Goal: Use online tool/utility: Utilize a website feature to perform a specific function

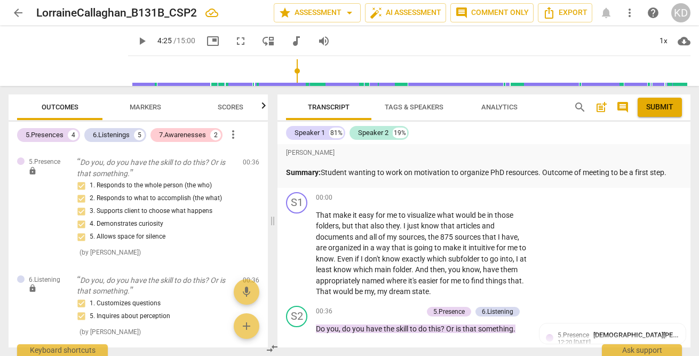
scroll to position [794, 0]
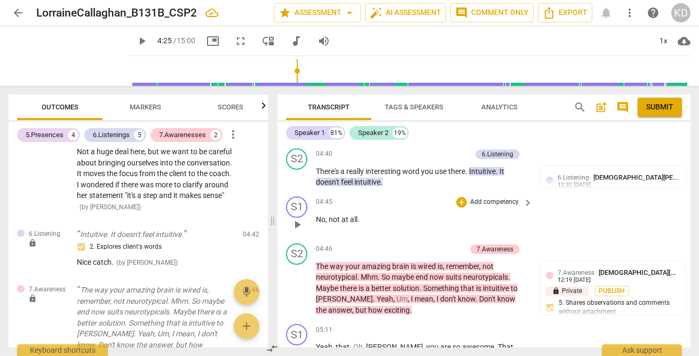
click at [439, 203] on div "04:45 + Add competency keyboard_arrow_right" at bounding box center [425, 202] width 218 height 12
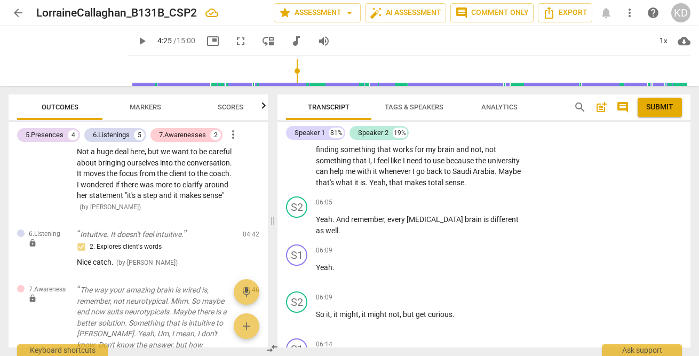
scroll to position [1506, 0]
click at [465, 219] on span "brain" at bounding box center [474, 218] width 19 height 9
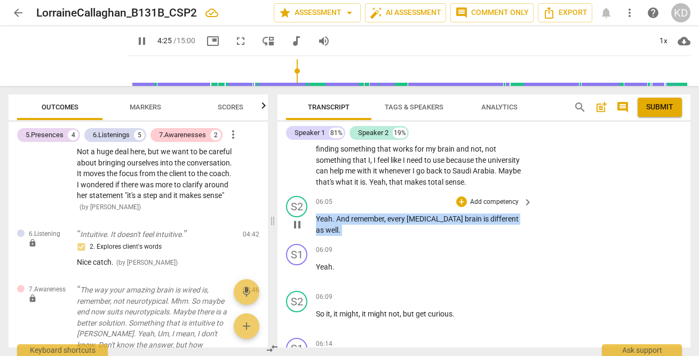
click at [480, 198] on p "Add competency" at bounding box center [494, 202] width 51 height 10
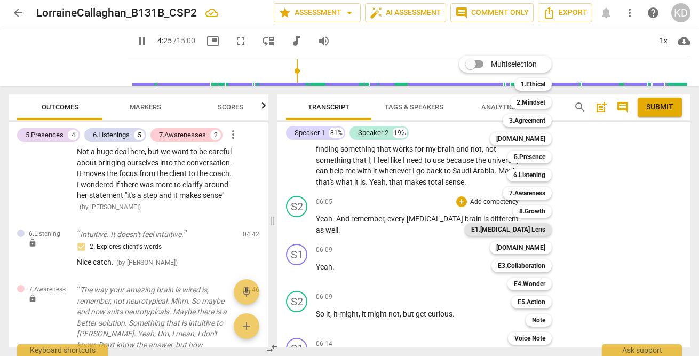
click at [533, 230] on b "E1.[MEDICAL_DATA] Lens" at bounding box center [508, 229] width 74 height 13
type input "368"
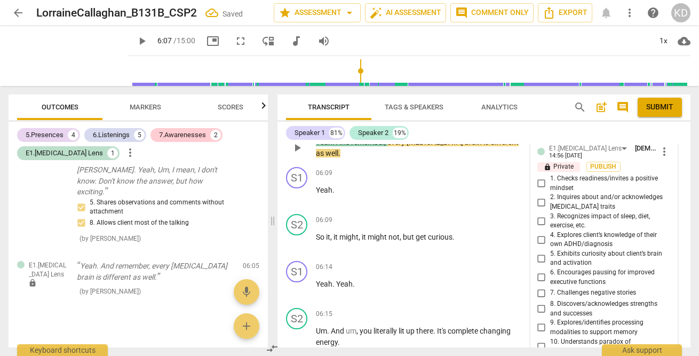
scroll to position [1584, 0]
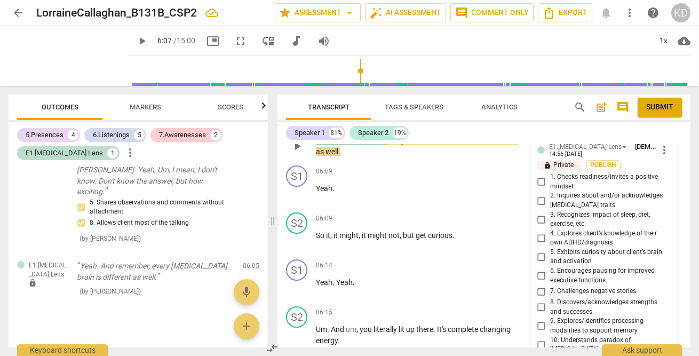
click at [540, 201] on input "2. Inquires about and/or acknowledges [MEDICAL_DATA] traits" at bounding box center [541, 200] width 17 height 13
checkbox input "true"
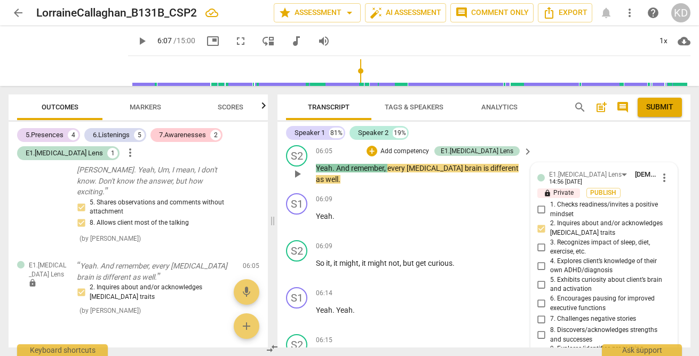
scroll to position [1554, 0]
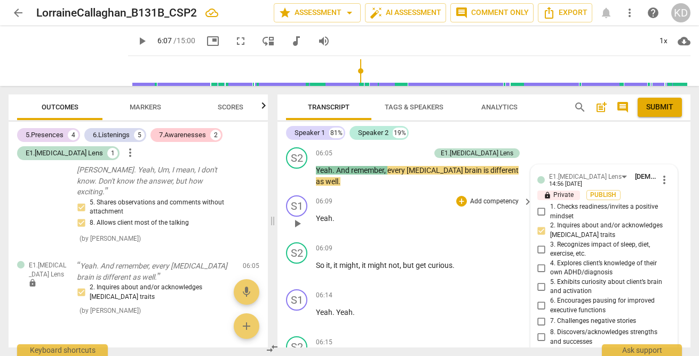
click at [297, 224] on span "play_arrow" at bounding box center [297, 223] width 13 height 13
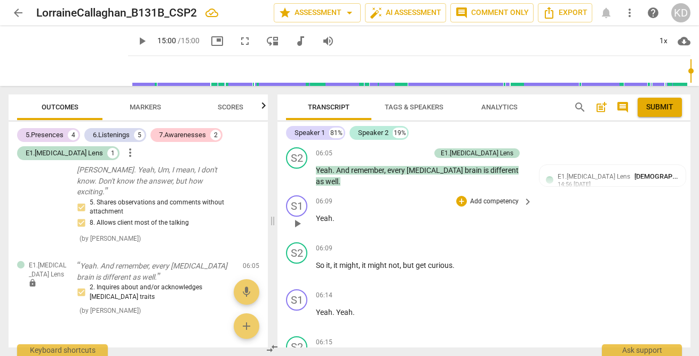
click at [297, 224] on span "play_arrow" at bounding box center [297, 223] width 13 height 13
click at [136, 42] on span "play_arrow" at bounding box center [142, 41] width 13 height 13
type input "900"
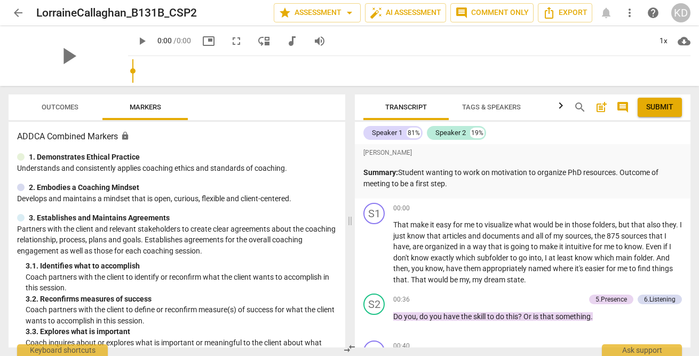
type input "0.78"
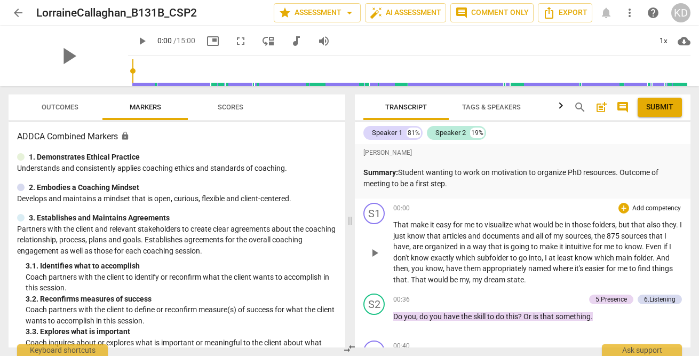
click at [376, 254] on span "play_arrow" at bounding box center [374, 252] width 13 height 13
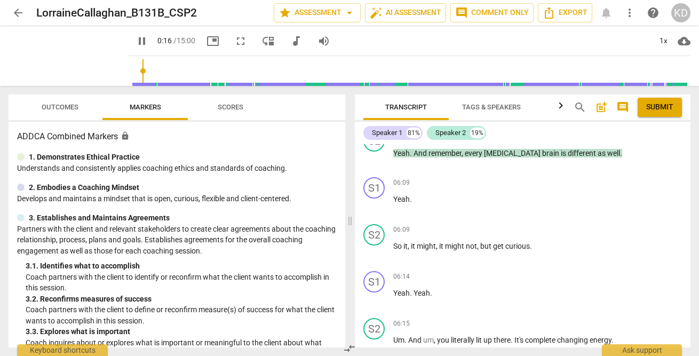
scroll to position [1346, 0]
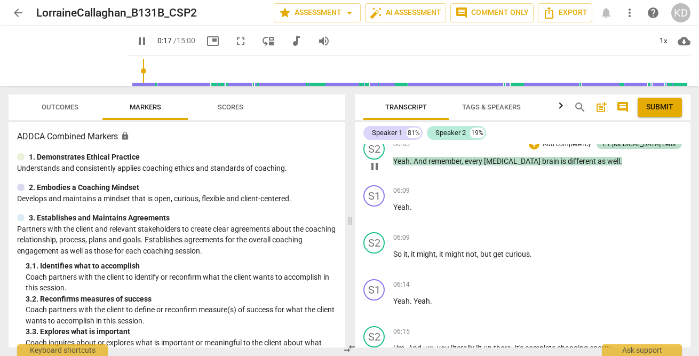
click at [374, 167] on span "pause" at bounding box center [374, 166] width 13 height 13
click at [374, 167] on span "play_arrow" at bounding box center [374, 166] width 13 height 13
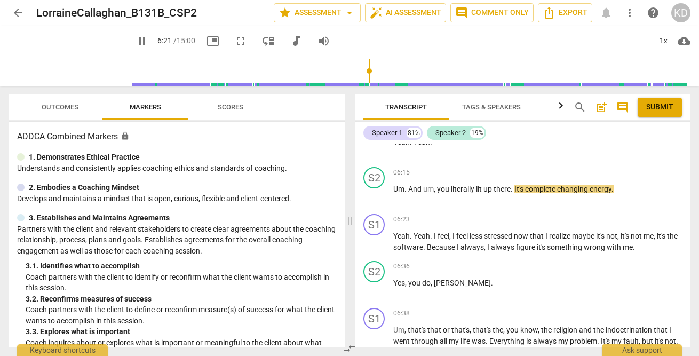
scroll to position [1508, 0]
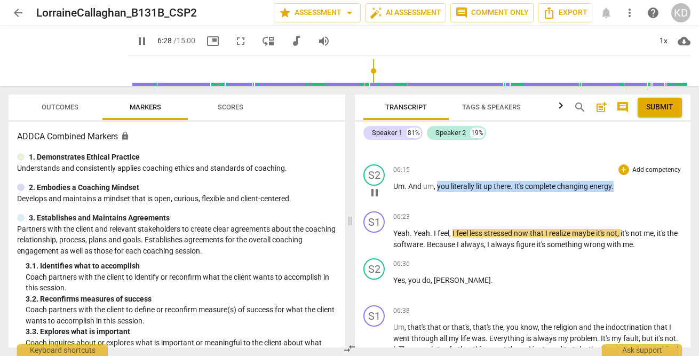
drag, startPoint x: 437, startPoint y: 187, endPoint x: 597, endPoint y: 197, distance: 159.9
click at [597, 197] on div "06:15 + Add competency keyboard_arrow_right Um . And um , you literally lit up …" at bounding box center [537, 183] width 289 height 38
click at [620, 170] on div "+" at bounding box center [623, 169] width 11 height 11
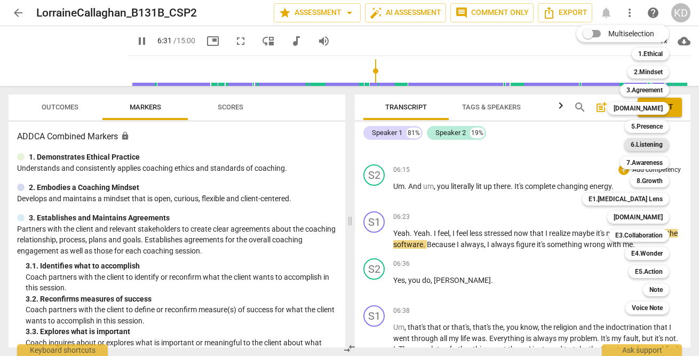
click at [645, 145] on b "6.Listening" at bounding box center [647, 144] width 32 height 13
type input "392"
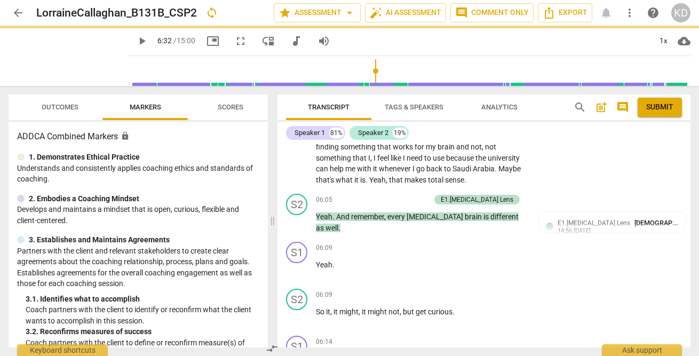
scroll to position [1725, 0]
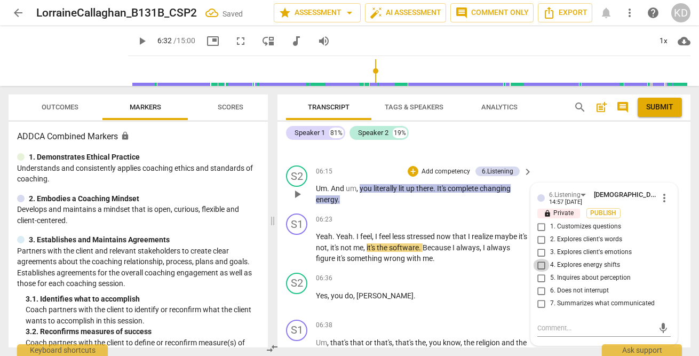
click at [540, 264] on input "4. Explores energy shifts" at bounding box center [541, 265] width 17 height 13
checkbox input "true"
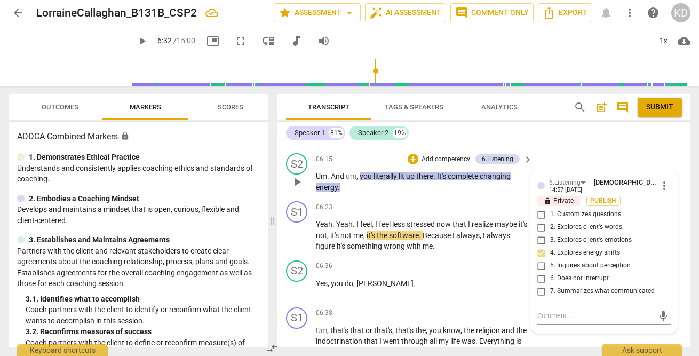
scroll to position [1731, 0]
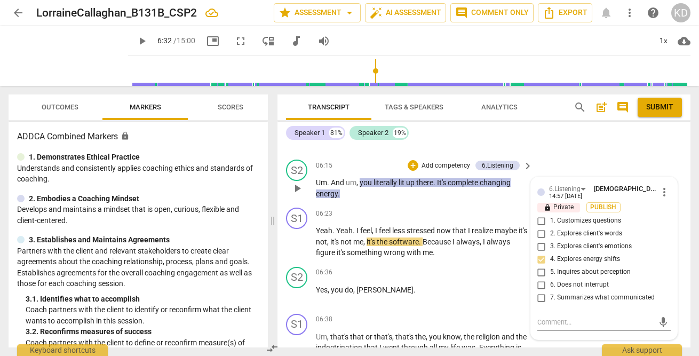
click at [441, 164] on p "Add competency" at bounding box center [445, 166] width 51 height 10
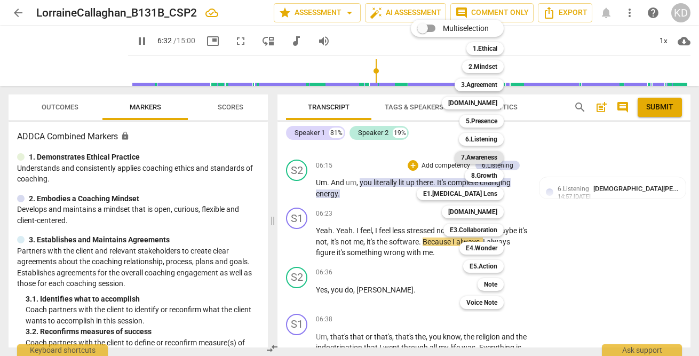
click at [480, 160] on b "7.Awareness" at bounding box center [479, 157] width 36 height 13
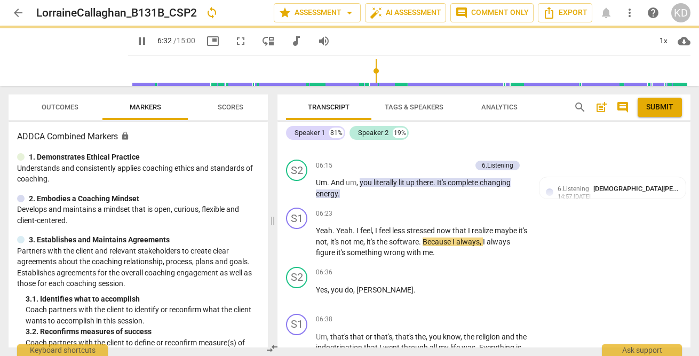
type input "393"
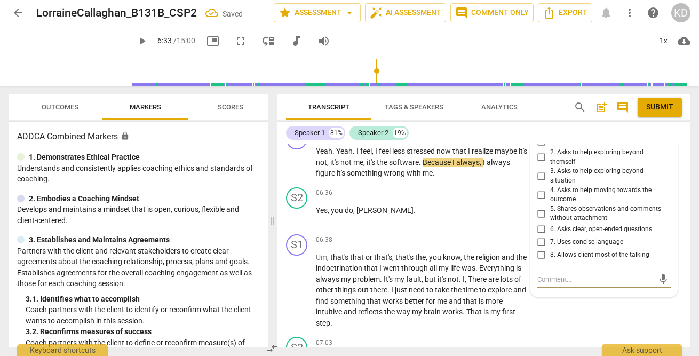
scroll to position [1811, 0]
click at [540, 213] on input "5. Shares observations and comments without attachment" at bounding box center [541, 212] width 17 height 13
checkbox input "true"
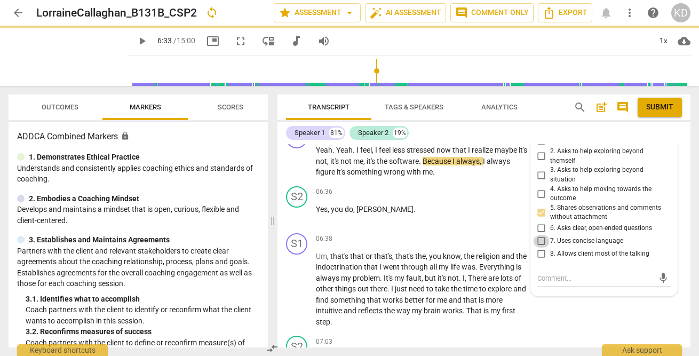
click at [541, 240] on input "7. Uses concise language" at bounding box center [541, 241] width 17 height 13
checkbox input "true"
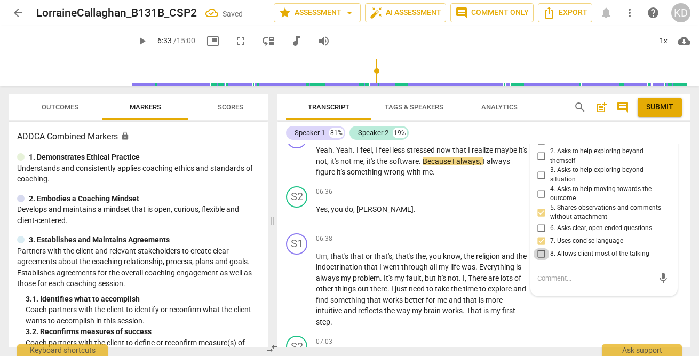
click at [540, 251] on input "8. Allows client most of the talking" at bounding box center [541, 254] width 17 height 13
checkbox input "true"
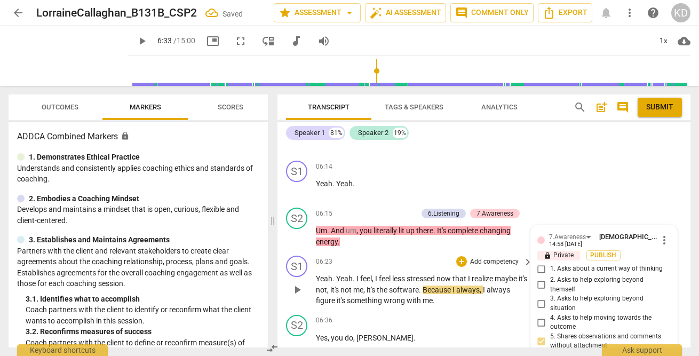
scroll to position [1685, 0]
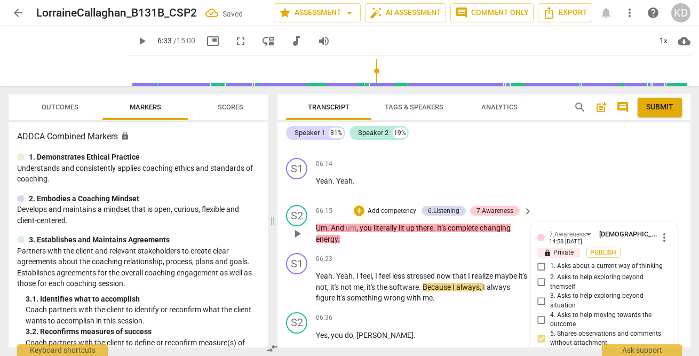
click at [392, 212] on p "Add competency" at bounding box center [392, 211] width 51 height 10
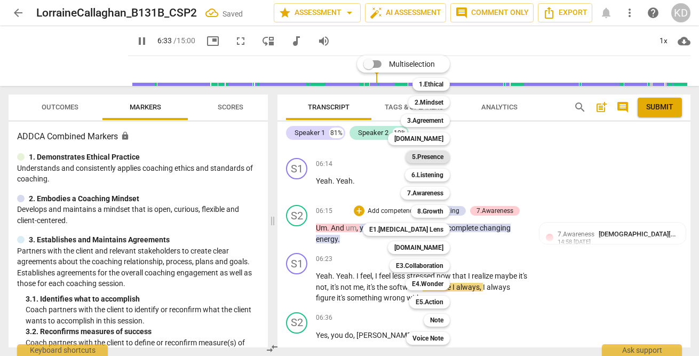
click at [426, 153] on b "5.Presence" at bounding box center [427, 156] width 31 height 13
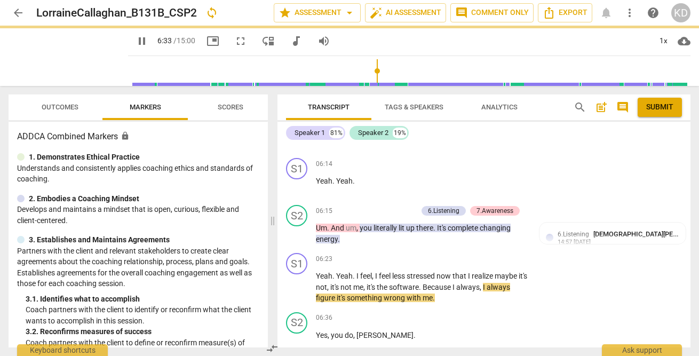
type input "394"
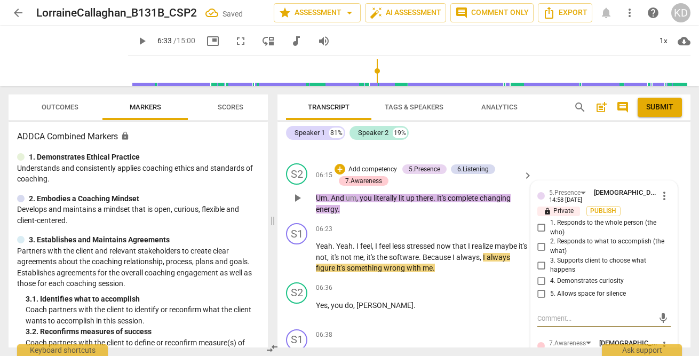
scroll to position [1732, 0]
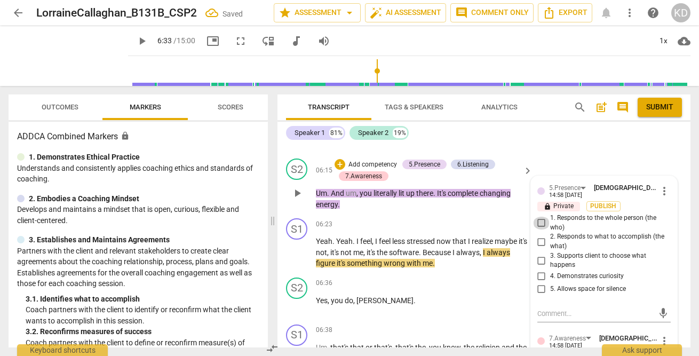
click at [539, 222] on input "1. Responds to the whole person (the who)" at bounding box center [541, 223] width 17 height 13
checkbox input "true"
click at [299, 252] on span "play_arrow" at bounding box center [297, 252] width 13 height 13
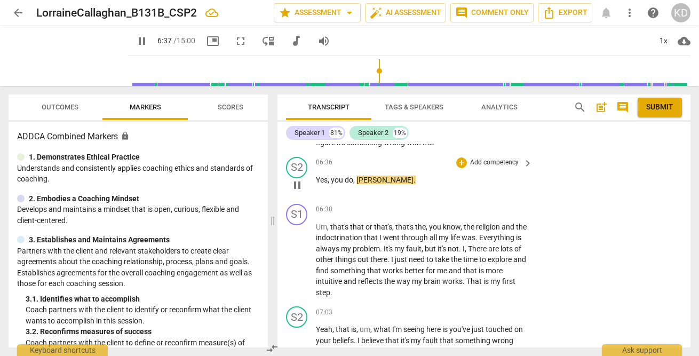
scroll to position [1850, 0]
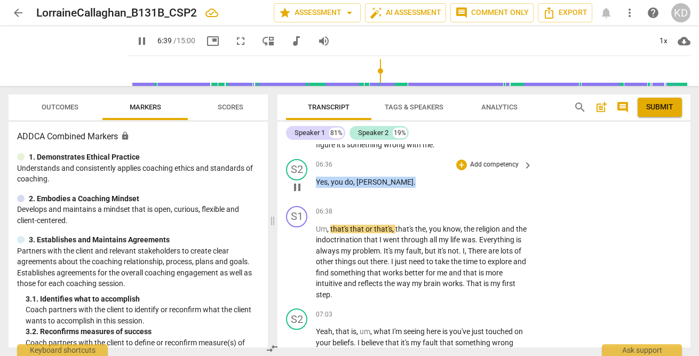
drag, startPoint x: 314, startPoint y: 179, endPoint x: 373, endPoint y: 180, distance: 58.7
click at [373, 180] on div "S2 play_arrow pause 06:36 + Add competency keyboard_arrow_right Yes , you do , …" at bounding box center [483, 178] width 413 height 47
click at [484, 163] on p "Add competency" at bounding box center [494, 165] width 51 height 10
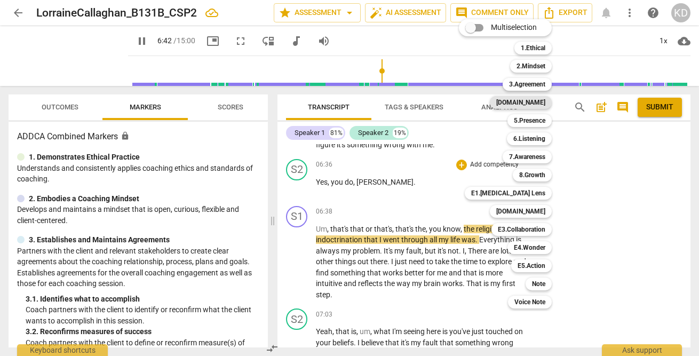
click at [536, 105] on b "[DOMAIN_NAME]" at bounding box center [520, 102] width 49 height 13
type input "403"
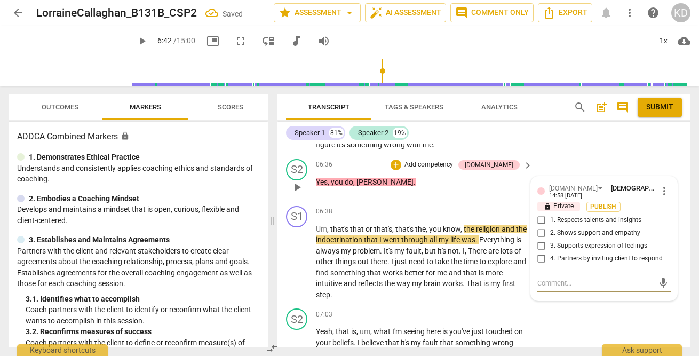
click at [540, 233] on input "2. Shows support and empathy" at bounding box center [541, 233] width 17 height 13
checkbox input "true"
click at [540, 242] on input "3. Supports expression of feelings" at bounding box center [541, 246] width 17 height 13
checkbox input "true"
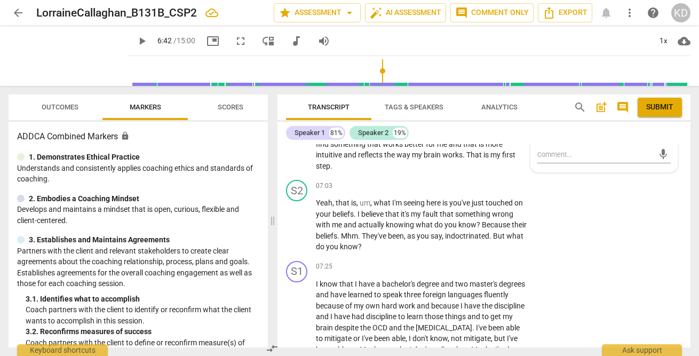
scroll to position [1980, 0]
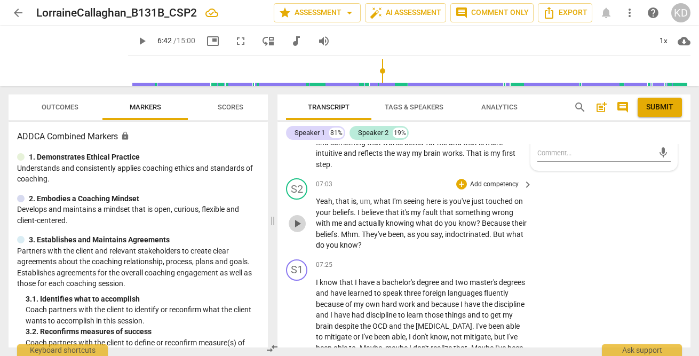
click at [299, 223] on span "play_arrow" at bounding box center [297, 223] width 13 height 13
click at [299, 223] on span "pause" at bounding box center [297, 223] width 13 height 13
click at [299, 223] on span "play_arrow" at bounding box center [297, 223] width 13 height 13
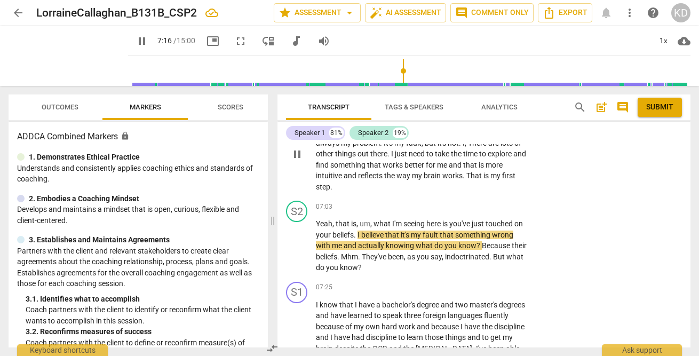
scroll to position [1972, 0]
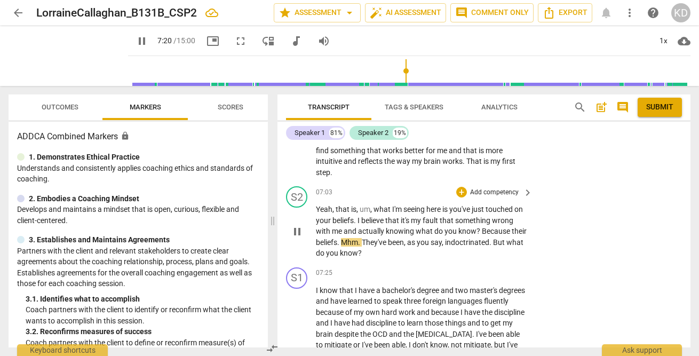
click at [485, 191] on p "Add competency" at bounding box center [494, 193] width 51 height 10
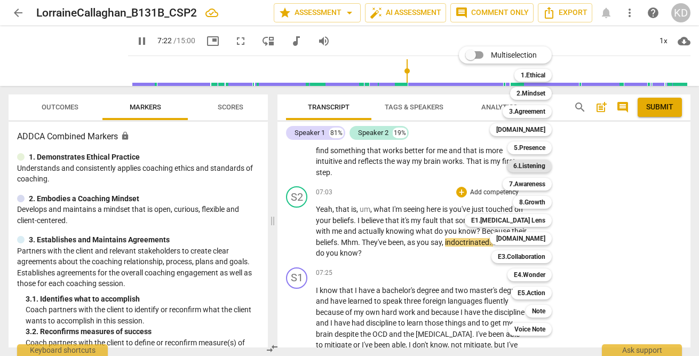
click at [534, 164] on b "6.Listening" at bounding box center [529, 166] width 32 height 13
type input "443"
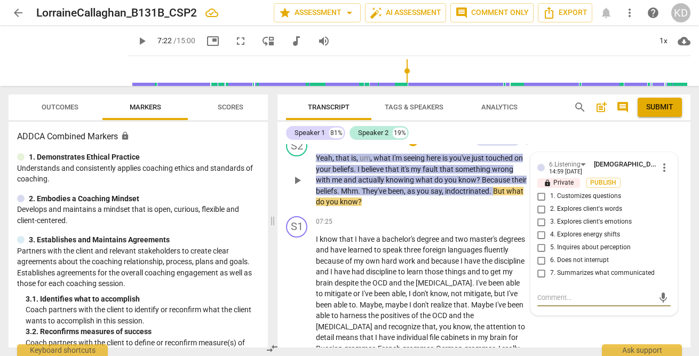
scroll to position [2027, 0]
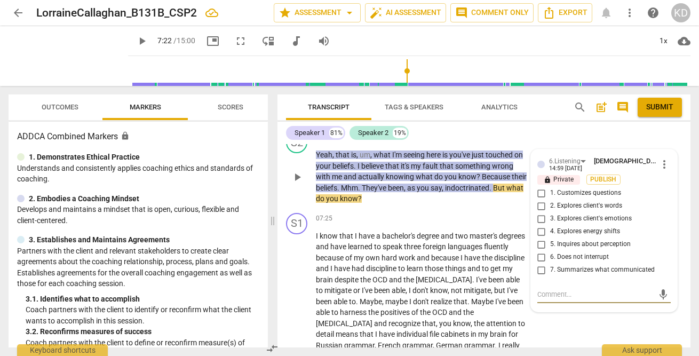
click at [540, 193] on input "1. Customizes questions" at bounding box center [541, 193] width 17 height 13
checkbox input "true"
click at [566, 289] on textarea at bounding box center [595, 294] width 116 height 10
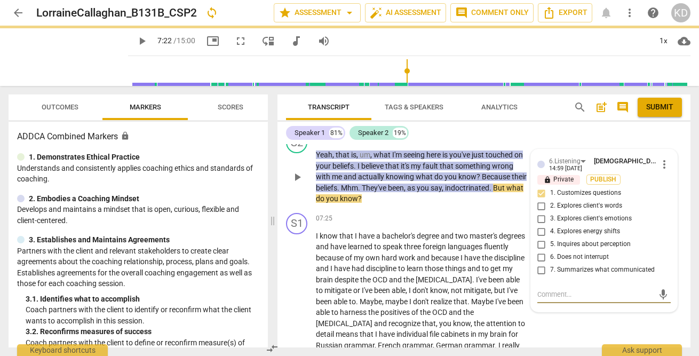
type textarea "I"
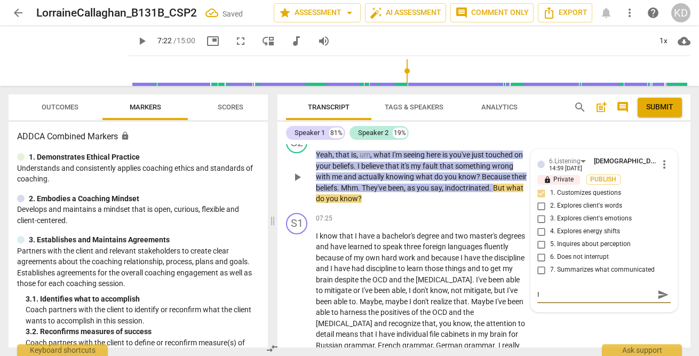
type textarea "I"
type textarea "I u"
type textarea "I un"
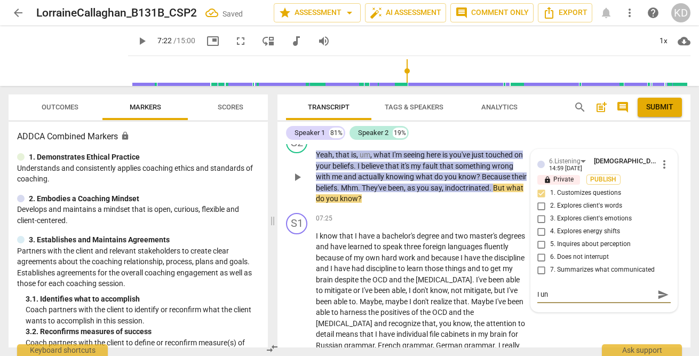
type textarea "I und"
type textarea "I unde"
type textarea "I under"
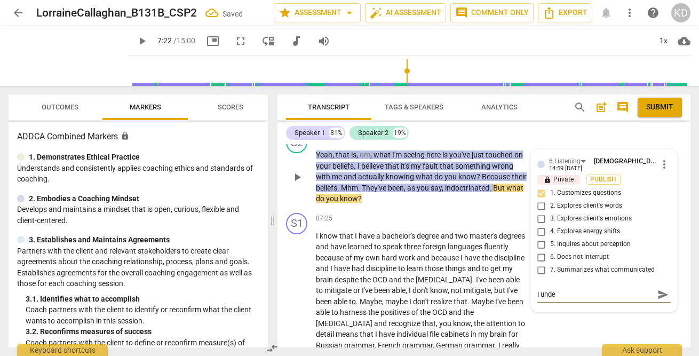
type textarea "I under"
type textarea "I unders"
type textarea "I underst"
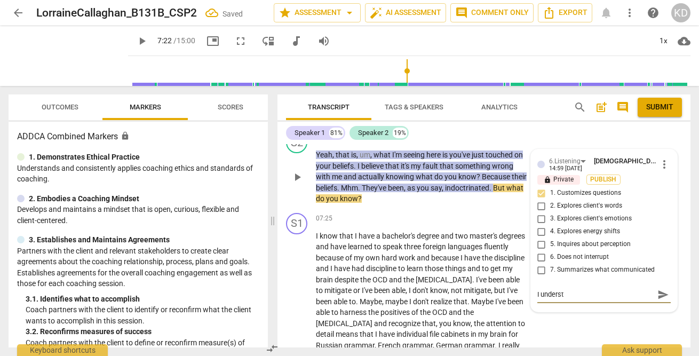
type textarea "I understa"
type textarea "I understan"
type textarea "I understand"
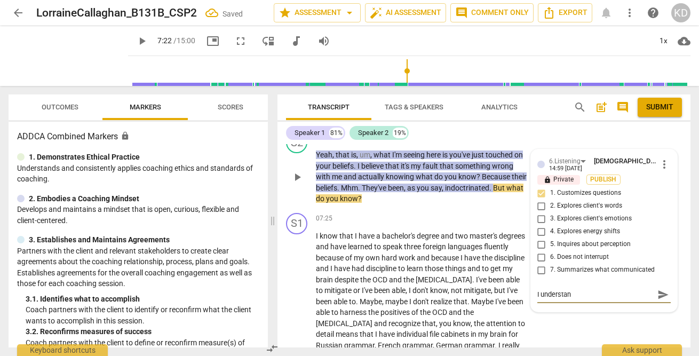
type textarea "I understand"
type textarea "I understand t"
type textarea "I understand th"
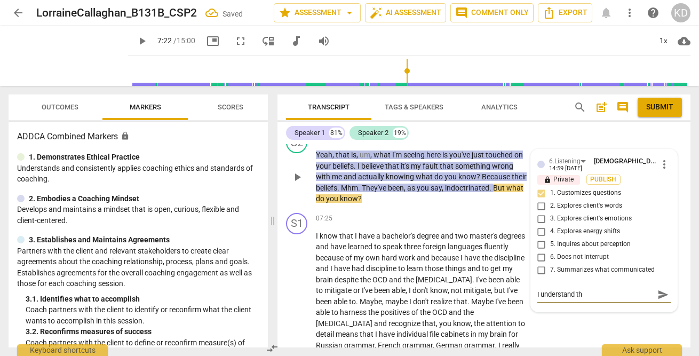
type textarea "I understand tha"
type textarea "I understand that"
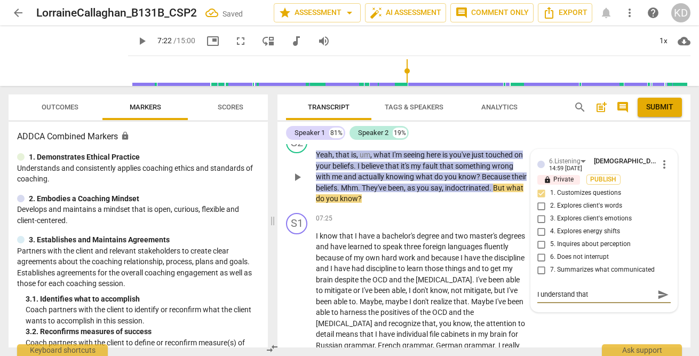
type textarea "I understand that"
type textarea "I understand that y"
type textarea "I understand that yo"
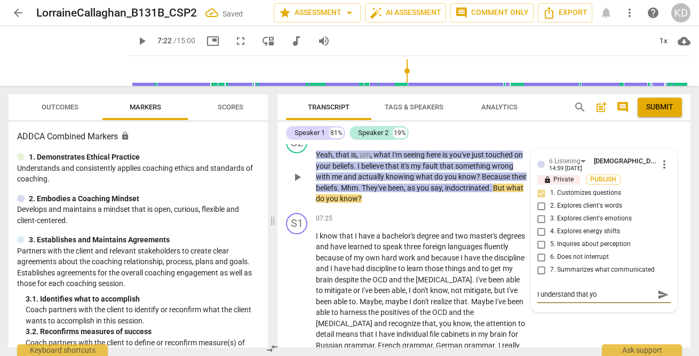
type textarea "I understand that you"
type textarea "I understand that you a"
type textarea "I understand that you ar"
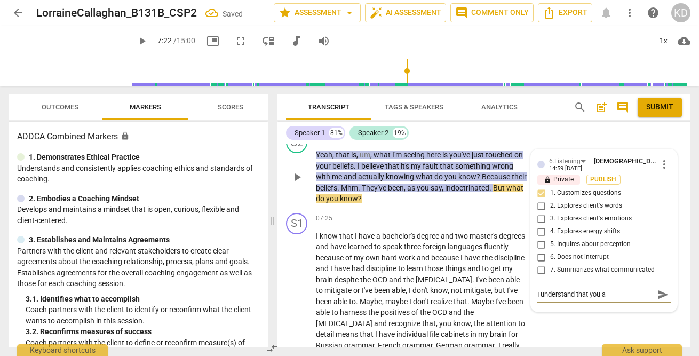
type textarea "I understand that you ar"
type textarea "I understand that you are"
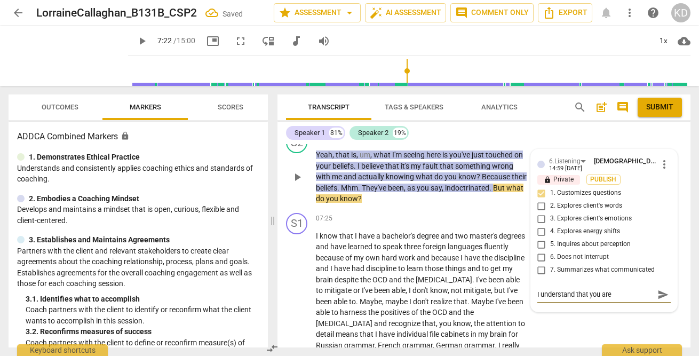
type textarea "I understand that you are w"
type textarea "I understand that you are wo"
type textarea "I understand that you are wor"
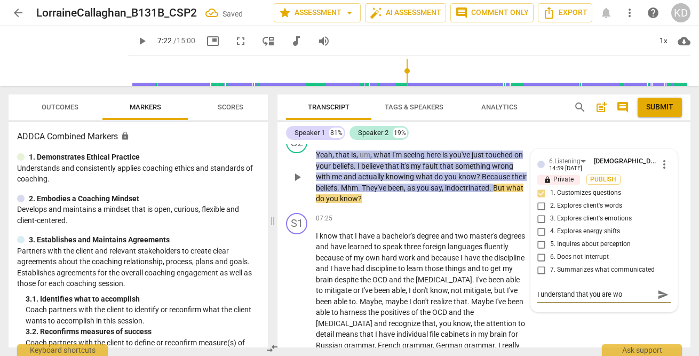
type textarea "I understand that you are wor"
type textarea "I understand that you are work"
type textarea "I understand that you are worki"
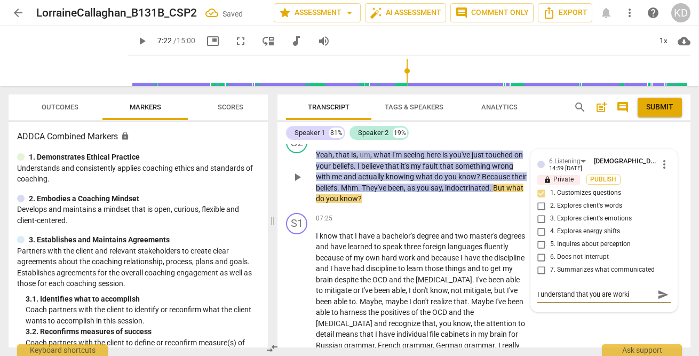
type textarea "I understand that you are workin"
type textarea "I understand that you are working"
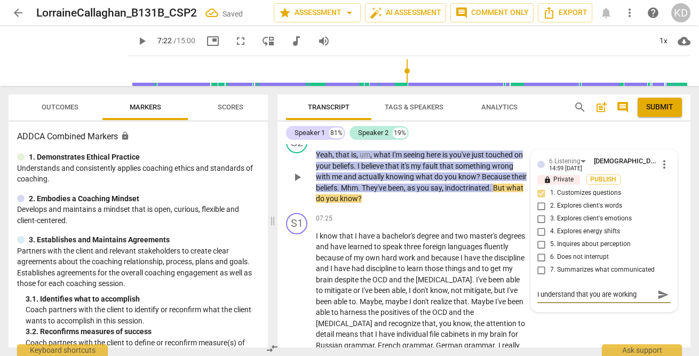
type textarea "I understand that you are working w"
type textarea "I understand that you are working wi"
type textarea "I understand that you are working wit"
type textarea "I understand that you are working with"
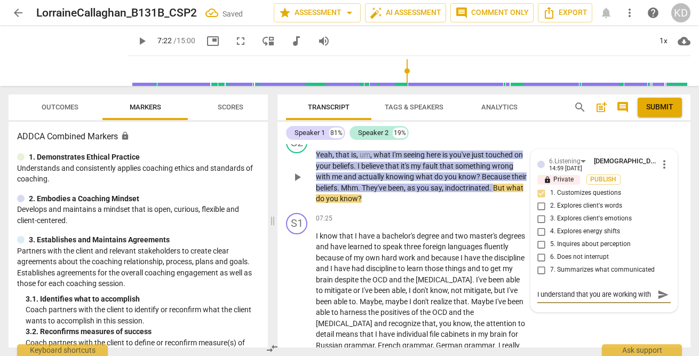
type textarea "I understand that you are working with"
type textarea "I understand that you are working with a"
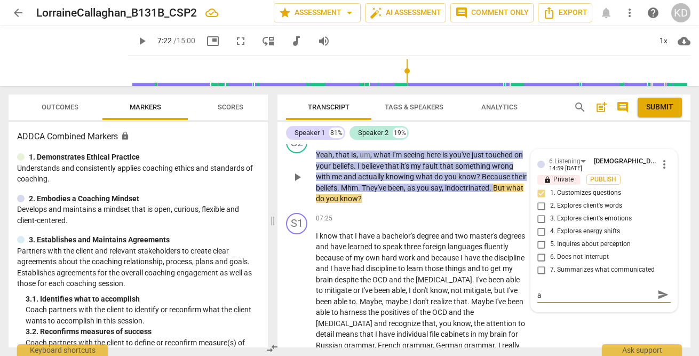
type textarea "I understand that you are working with a"
type textarea "I understand that you are working with a v"
type textarea "I understand that you are working with a ve"
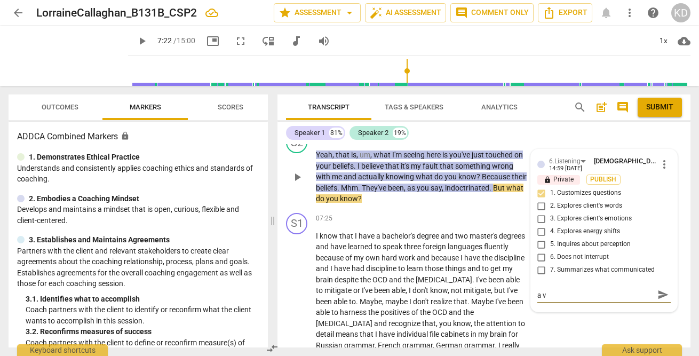
type textarea "I understand that you are working with a ve"
type textarea "I understand that you are working with a ver"
type textarea "I understand that you are working with a [PERSON_NAME]"
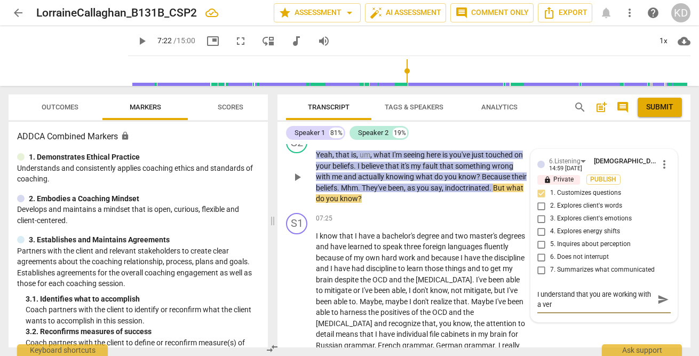
type textarea "I understand that you are working with a [PERSON_NAME]"
type textarea "I understand that you are working with a ver"
type textarea "I understand that you are working with a verb"
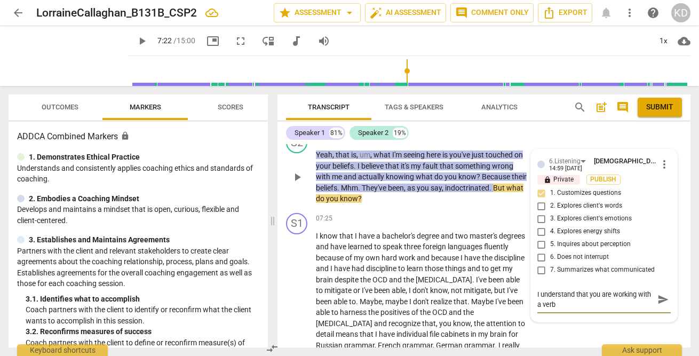
type textarea "I understand that you are working with a verbl"
type textarea "I understand that you are working with a verb"
type textarea "I understand that you are working with a verba"
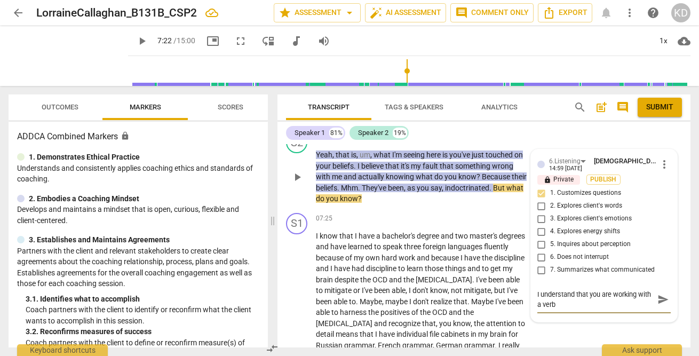
type textarea "I understand that you are working with a verba"
type textarea "I understand that you are working with a verbal"
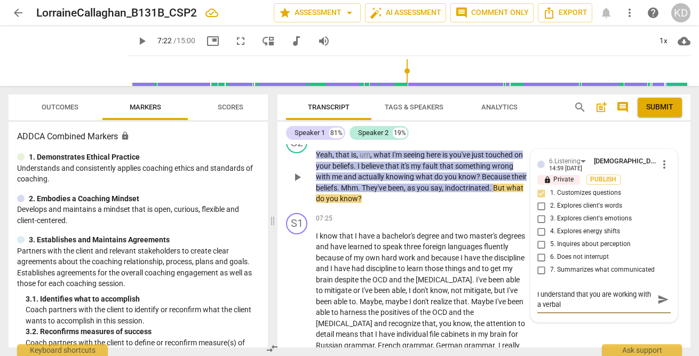
type textarea "I understand that you are working with a verbal p"
type textarea "I understand that you are working with a verbal pr"
type textarea "I understand that you are working with a verbal pro"
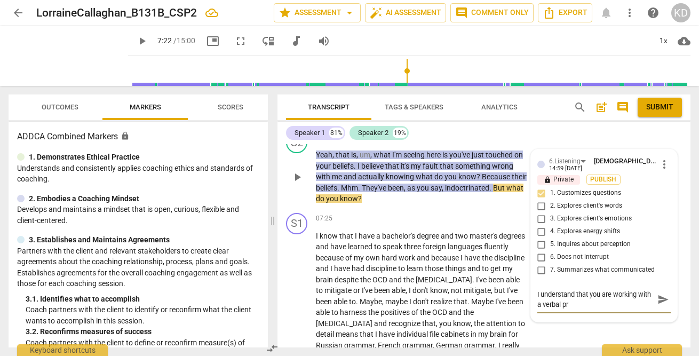
type textarea "I understand that you are working with a verbal pro"
type textarea "I understand that you are working with a verbal proc"
type textarea "I understand that you are working with a verbal proce"
type textarea "I understand that you are working with a verbal proces"
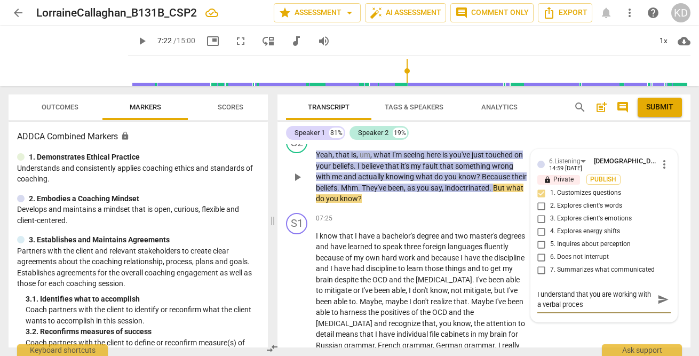
type textarea "I understand that you are working with a verbal process"
type textarea "I understand that you are working with a verbal processo"
type textarea "I understand that you are working with a verbal processor"
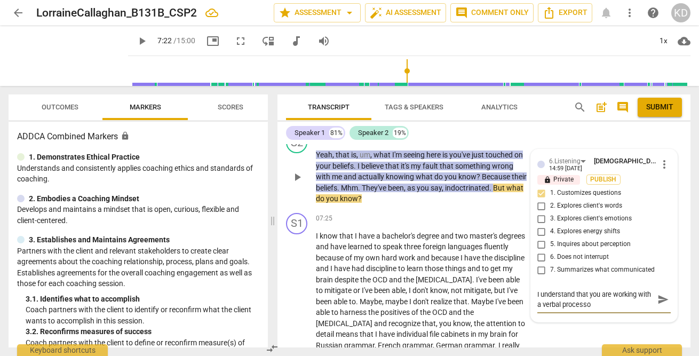
type textarea "I understand that you are working with a verbal processor"
type textarea "I understand that you are working with a verbal processor a"
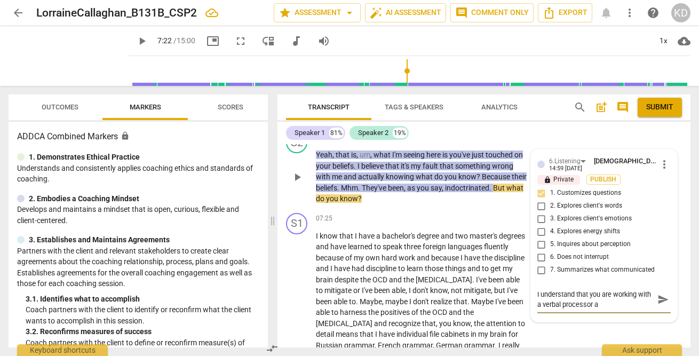
type textarea "I understand that you are working with a verbal processor an"
type textarea "I understand that you are working with a verbal processor and"
type textarea "I understand that you are working with a verbal processor and t"
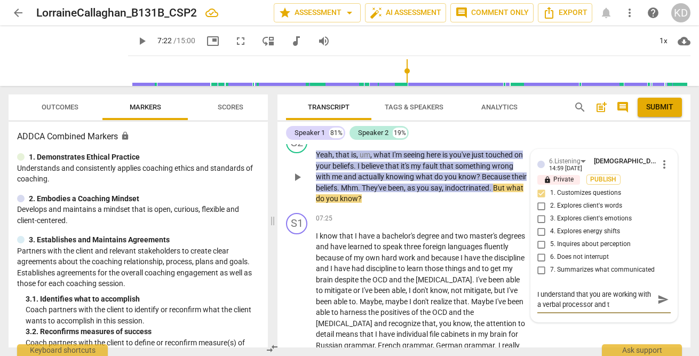
type textarea "I understand that you are working with a verbal processor and th"
type textarea "I understand that you are working with a verbal processor and tha"
type textarea "I understand that you are working with a verbal processor and that"
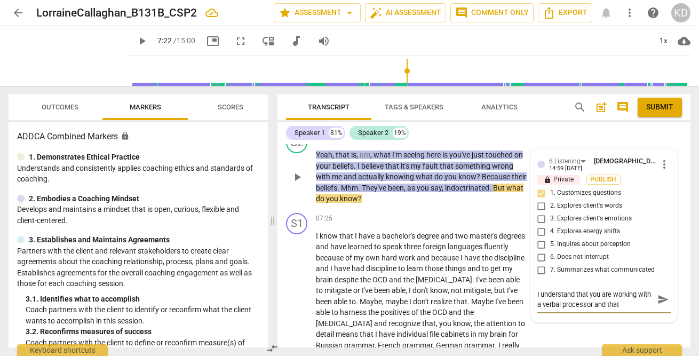
type textarea "I understand that you are working with a verbal processor and that"
type textarea "I understand that you are working with a verbal processor and that i"
type textarea "I understand that you are working with a verbal processor and that it"
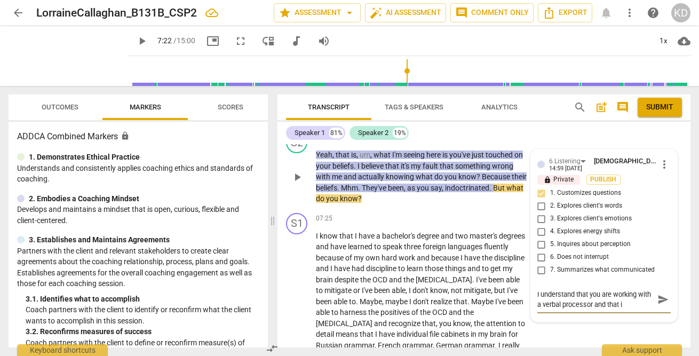
type textarea "I understand that you are working with a verbal processor and that it"
type textarea "I understand that you are working with a verbal processor and that it c"
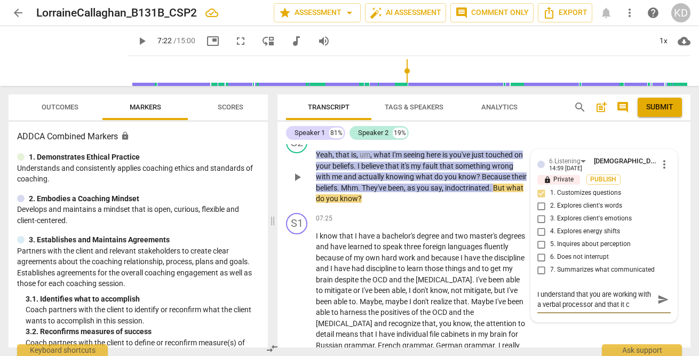
type textarea "I understand that you are working with a verbal processor and that it ca"
type textarea "I understand that you are working with a verbal processor and that it can"
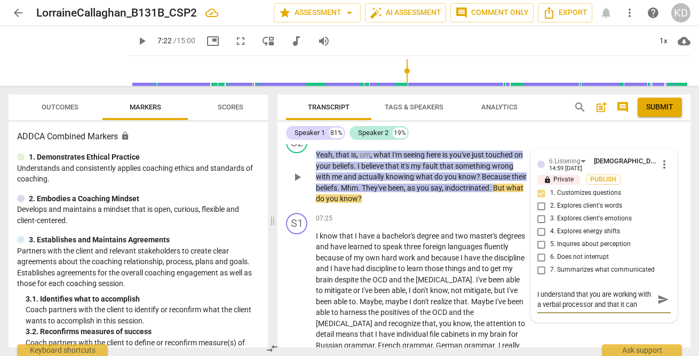
type textarea "I understand that you are working with a verbal processor and that it can b"
type textarea "I understand that you are working with a verbal processor and that it can be"
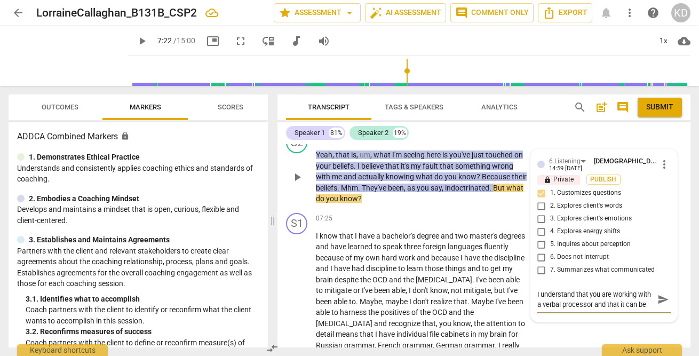
type textarea "I understand that you are working with a verbal processor and that it can be"
type textarea "I understand that you are working with a verbal processor and that it can be h"
type textarea "I understand that you are working with a verbal processor and that it can be ha"
type textarea "I understand that you are working with a verbal processor and that it can be har"
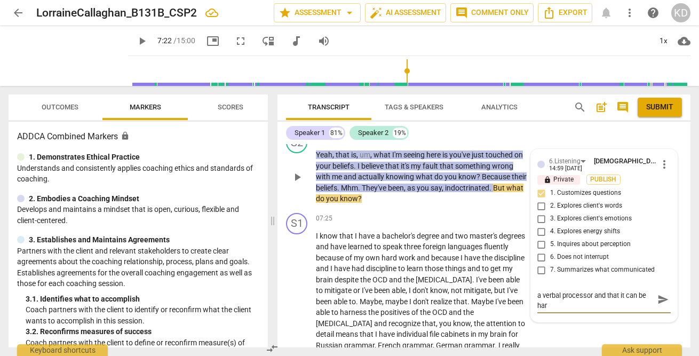
type textarea "I understand that you are working with a verbal processor and that it can be ha…"
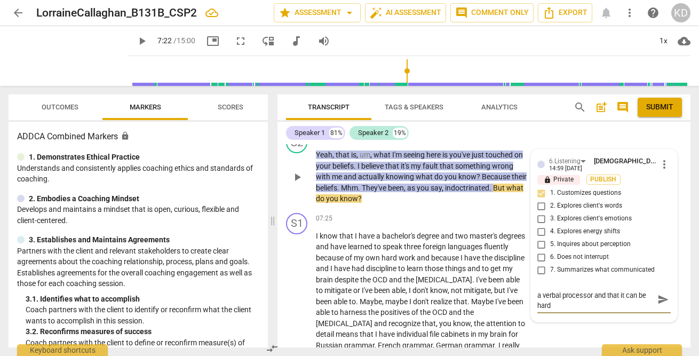
type textarea "I understand that you are working with a verbal processor and that it can be ha…"
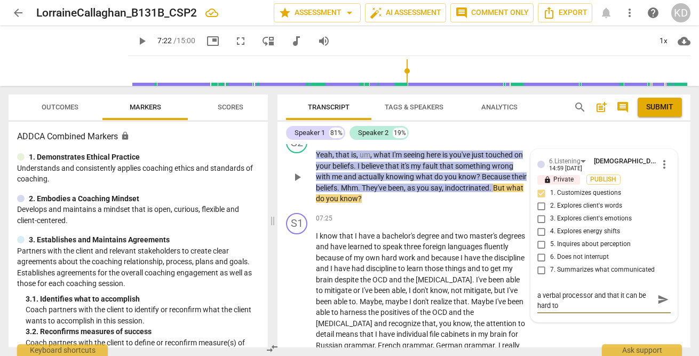
type textarea "I understand that you are working with a verbal processor and that it can be ha…"
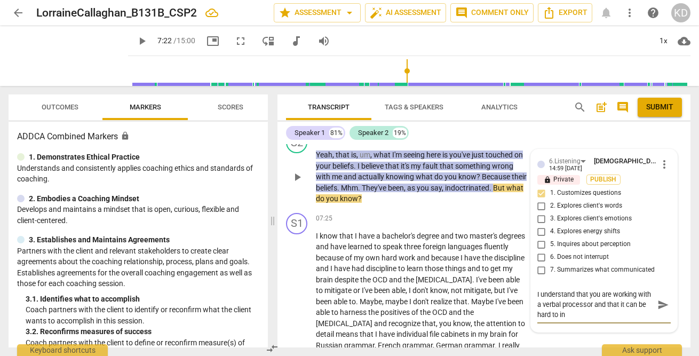
type textarea "I understand that you are working with a verbal processor and that it can be ha…"
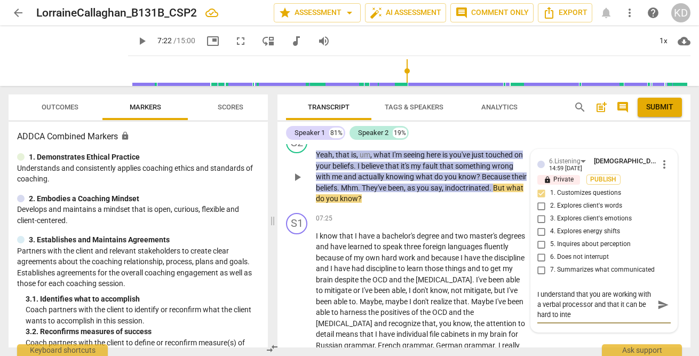
type textarea "I understand that you are working with a verbal processor and that it can be ha…"
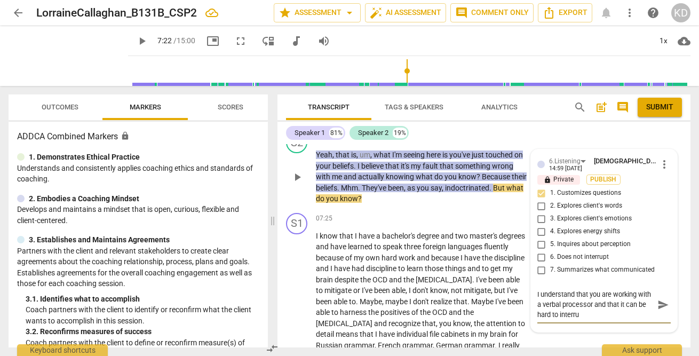
type textarea "I understand that you are working with a verbal processor and that it can be ha…"
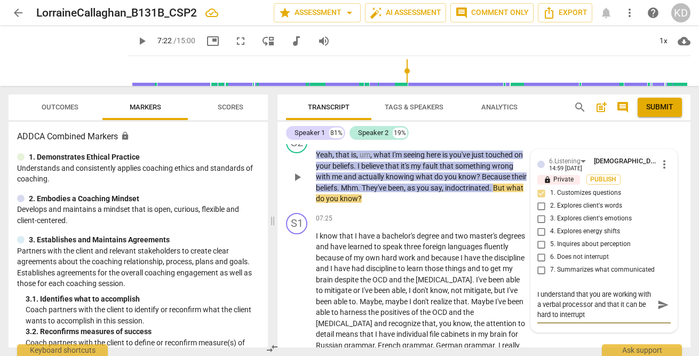
type textarea "I understand that you are working with a verbal processor and that it can be ha…"
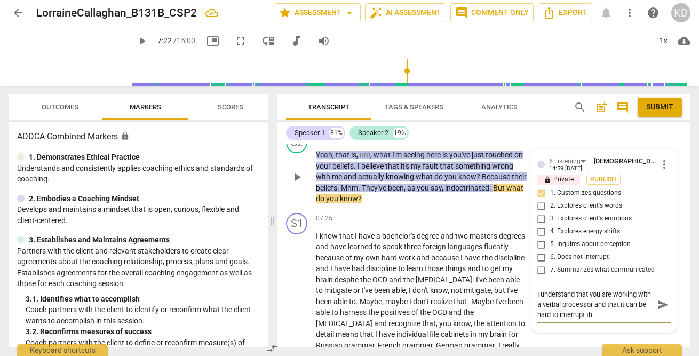
type textarea "I understand that you are working with a verbal processor and that it can be ha…"
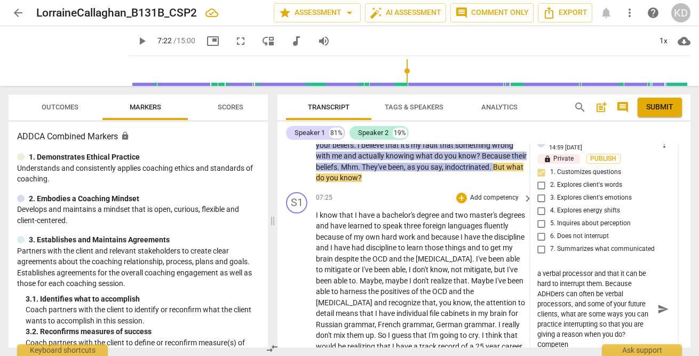
scroll to position [10, 0]
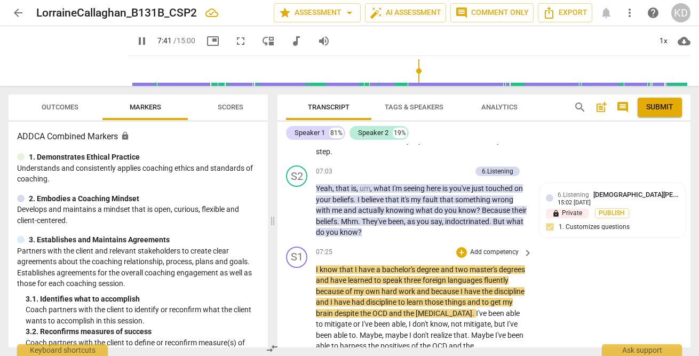
scroll to position [1989, 0]
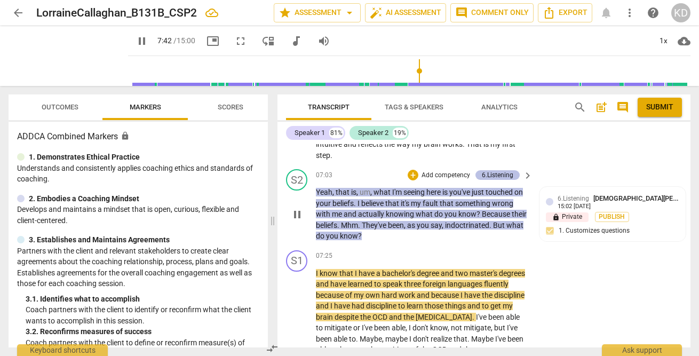
click at [488, 174] on div "6.Listening" at bounding box center [497, 175] width 31 height 10
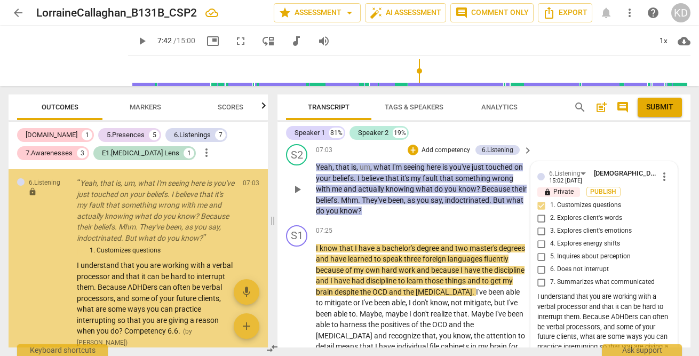
scroll to position [2016, 0]
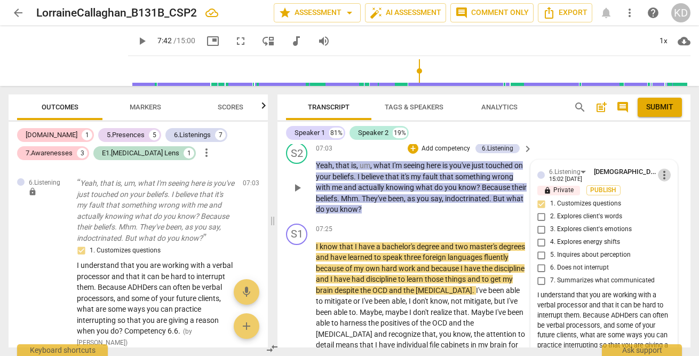
click at [666, 174] on span "more_vert" at bounding box center [664, 175] width 13 height 13
click at [666, 174] on li "Edit" at bounding box center [671, 173] width 37 height 20
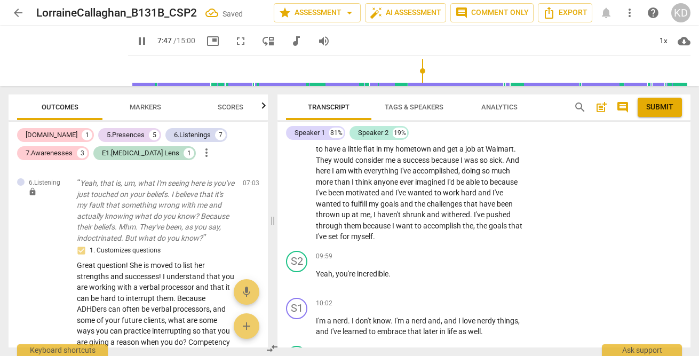
scroll to position [2393, 0]
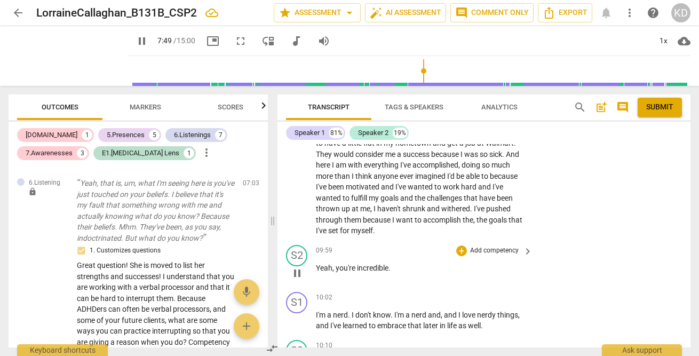
click at [491, 250] on p "Add competency" at bounding box center [494, 251] width 51 height 10
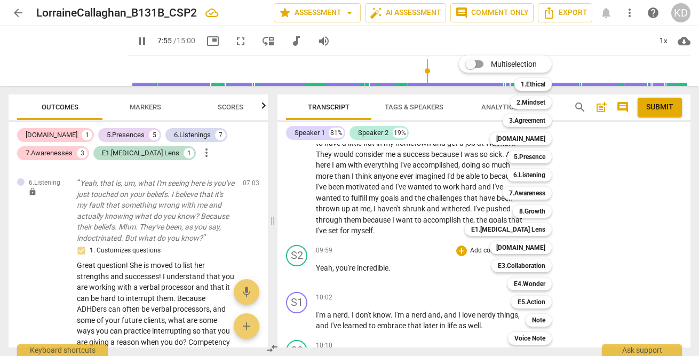
click at [145, 106] on div at bounding box center [349, 178] width 699 height 356
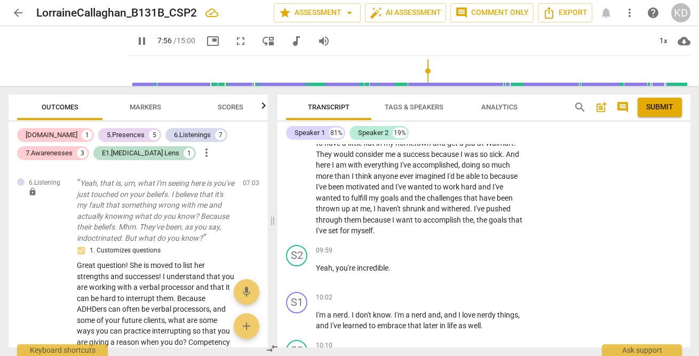
click at [142, 110] on span "Markers" at bounding box center [145, 107] width 31 height 8
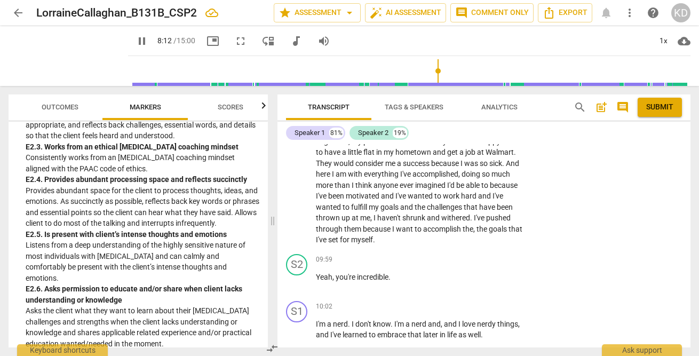
scroll to position [2401, 0]
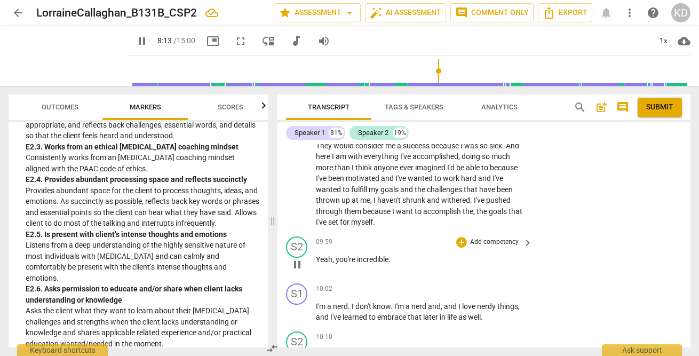
click at [492, 239] on p "Add competency" at bounding box center [494, 242] width 51 height 10
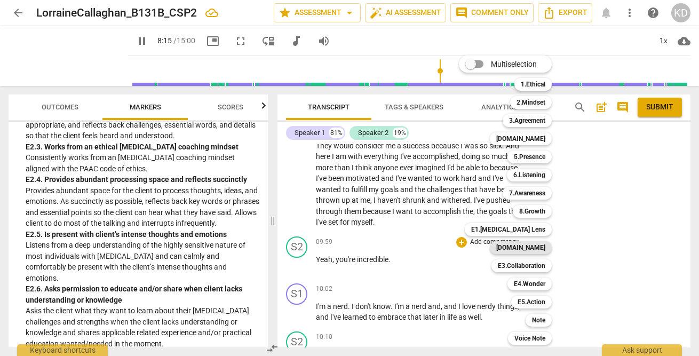
click at [534, 248] on b "[DOMAIN_NAME]" at bounding box center [520, 247] width 49 height 13
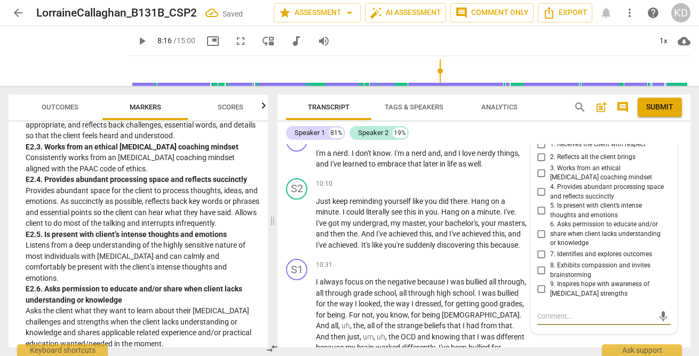
scroll to position [2555, 0]
click at [538, 189] on input "4. Provides abundant processing space and reflects succinctly" at bounding box center [541, 191] width 17 height 13
click at [567, 312] on textarea at bounding box center [595, 315] width 116 height 10
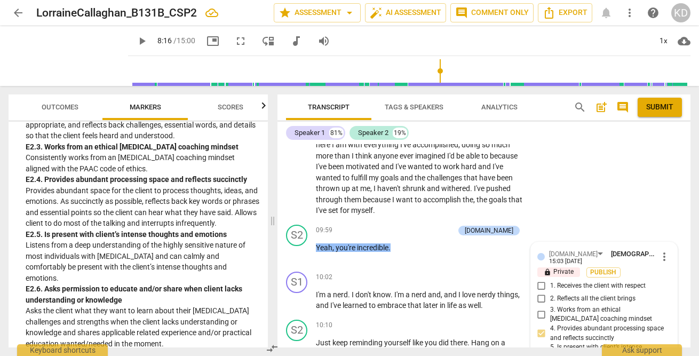
scroll to position [2412, 0]
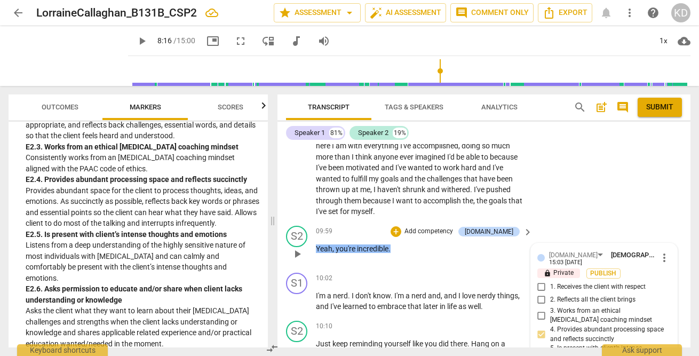
click at [433, 231] on p "Add competency" at bounding box center [428, 232] width 51 height 10
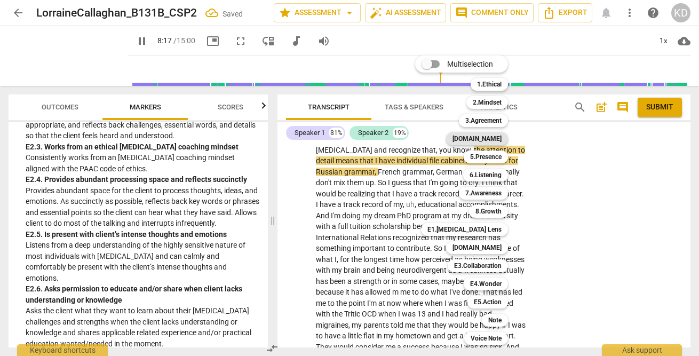
click at [492, 140] on b "[DOMAIN_NAME]" at bounding box center [476, 138] width 49 height 13
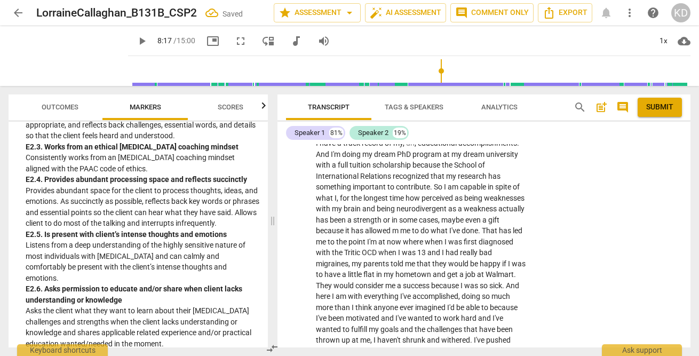
scroll to position [2520, 0]
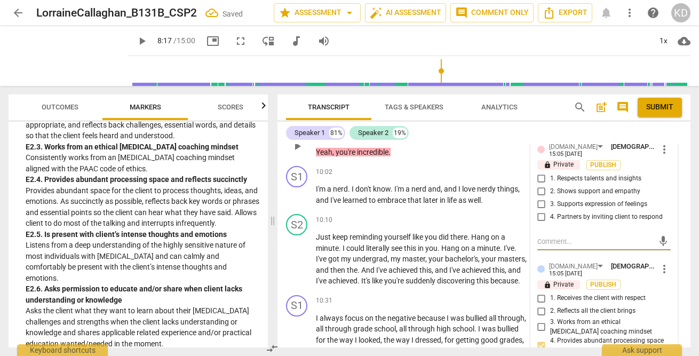
click at [540, 178] on input "1. Respects talents and insights" at bounding box center [541, 178] width 17 height 13
click at [558, 242] on textarea at bounding box center [595, 241] width 116 height 10
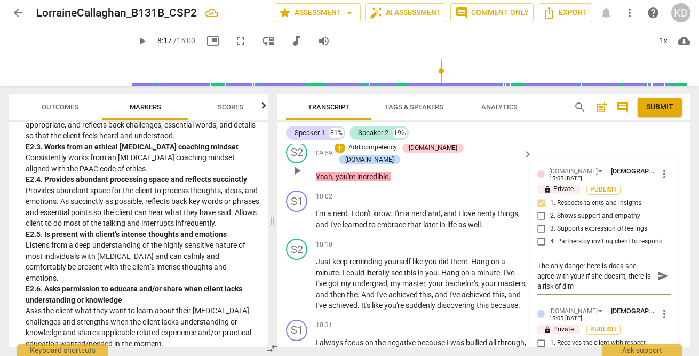
scroll to position [0, 0]
click at [537, 265] on textarea "The only danger here is does she agree with you? If she doesn't, there is a ris…" at bounding box center [595, 276] width 116 height 30
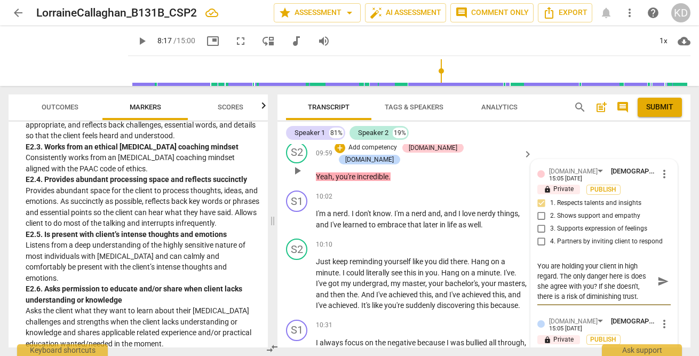
click at [583, 276] on textarea "You are holding your client in high regard. The only danger here is does she ag…" at bounding box center [595, 281] width 116 height 41
click at [608, 276] on textarea "You are holding your client in high regard. The danger here is does she agree w…" at bounding box center [595, 281] width 116 height 41
click at [595, 296] on textarea "You are holding your client in high regard. The danger in a statement like this…" at bounding box center [595, 281] width 116 height 41
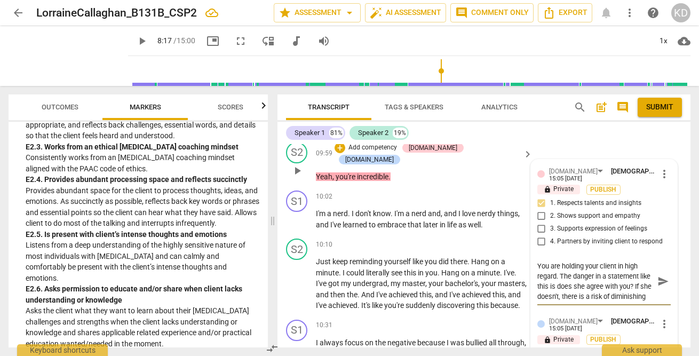
click at [554, 276] on textarea "You are holding your client in high regard. The danger in a statement like this…" at bounding box center [595, 281] width 116 height 41
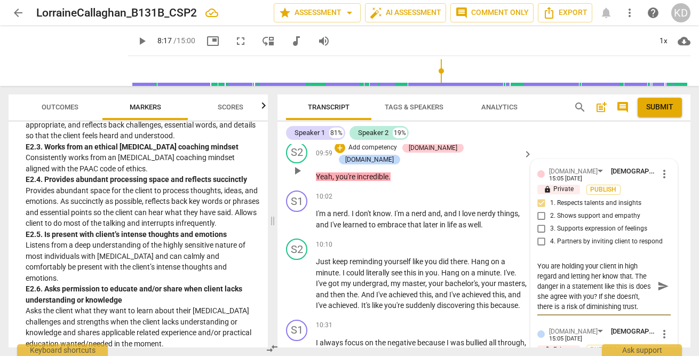
scroll to position [10, 0]
click at [559, 305] on textarea "You are holding your client in high regard and letting her know that. The dange…" at bounding box center [595, 286] width 116 height 51
drag, startPoint x: 559, startPoint y: 305, endPoint x: 523, endPoint y: 254, distance: 62.0
click at [523, 254] on div "[PERSON_NAME] Summary: Student wanting to work on motivation to organize PhD re…" at bounding box center [483, 245] width 413 height 203
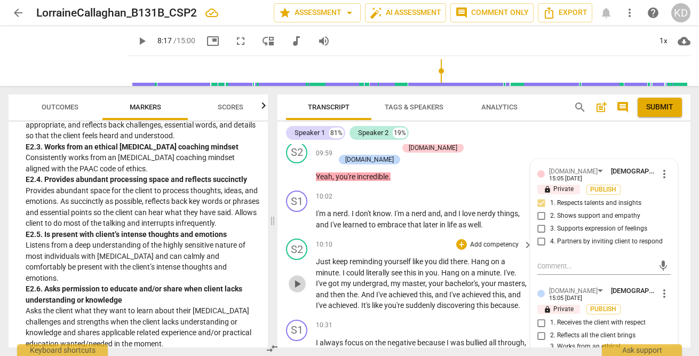
click at [296, 288] on span "play_arrow" at bounding box center [297, 283] width 13 height 13
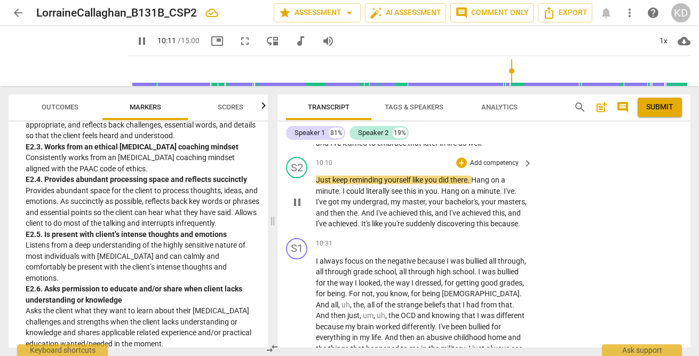
scroll to position [2573, 0]
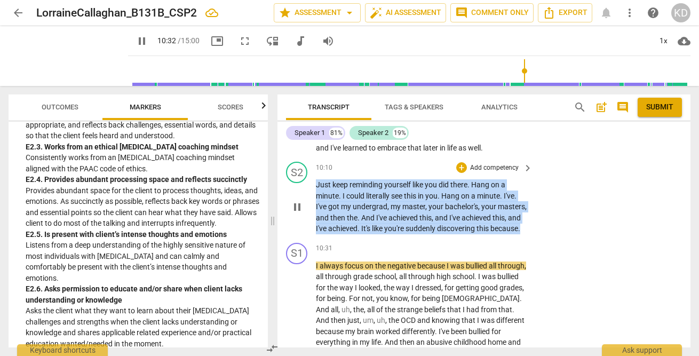
drag, startPoint x: 316, startPoint y: 180, endPoint x: 359, endPoint y: 238, distance: 71.4
click at [359, 234] on p "Just keep reminding yourself like you did there . Hang on a minute . I could li…" at bounding box center [421, 206] width 211 height 55
click at [496, 165] on p "Add competency" at bounding box center [494, 168] width 51 height 10
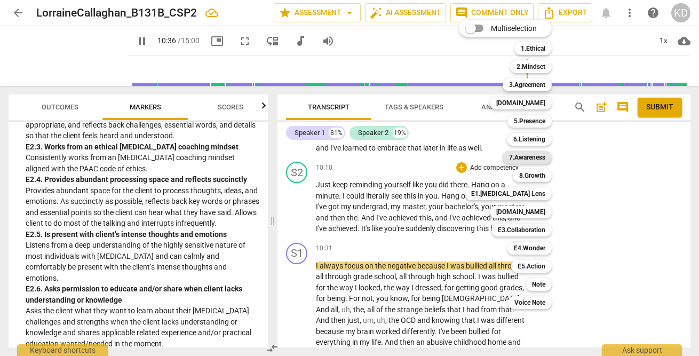
click at [536, 162] on b "7.Awareness" at bounding box center [527, 157] width 36 height 13
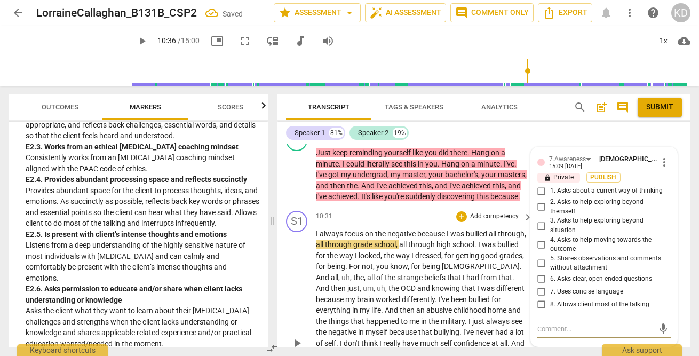
scroll to position [2619, 0]
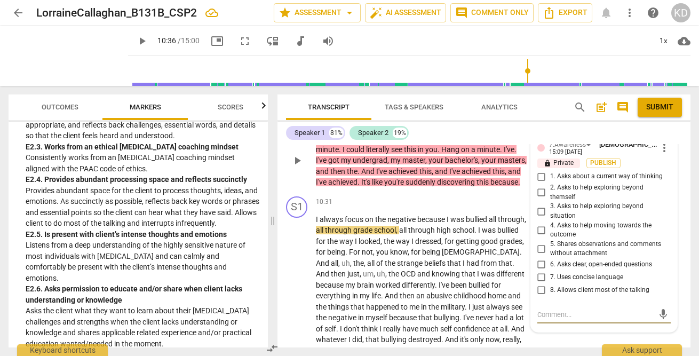
click at [540, 243] on input "5. Shares observations and comments without attachment" at bounding box center [541, 248] width 17 height 13
click at [562, 313] on textarea at bounding box center [595, 314] width 116 height 10
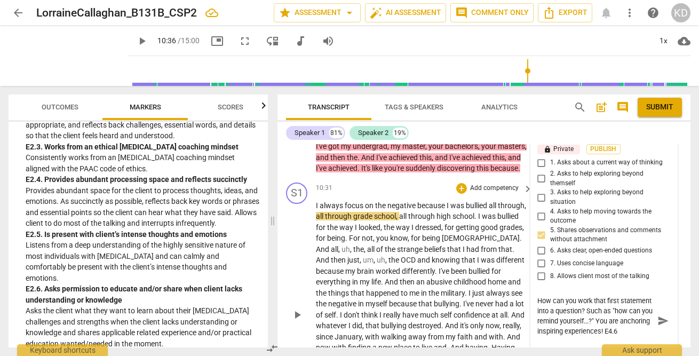
scroll to position [2623, 0]
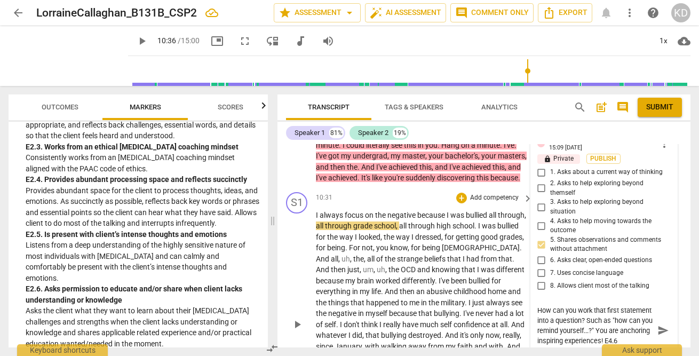
click at [279, 273] on div "S1 play_arrow pause 10:31 + Add competency keyboard_arrow_right I always focus …" at bounding box center [483, 316] width 413 height 256
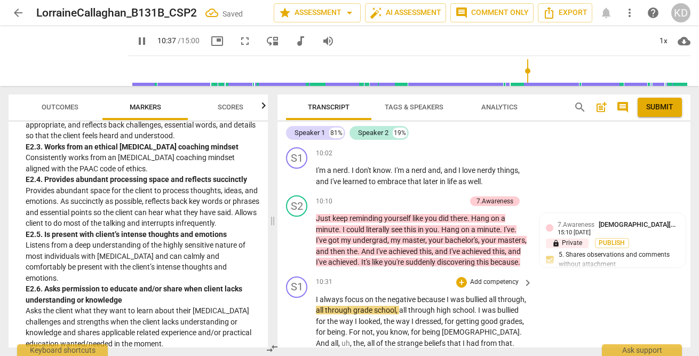
scroll to position [2536, 0]
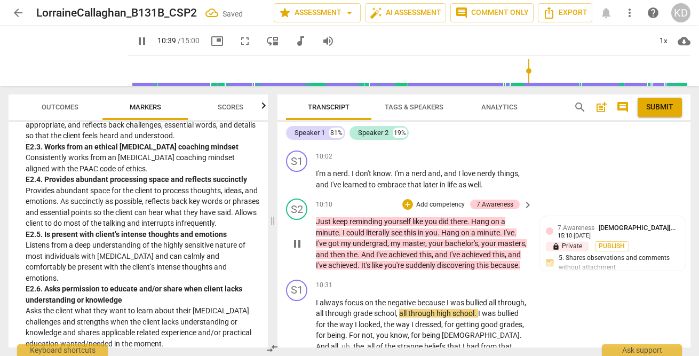
click at [427, 201] on p "Add competency" at bounding box center [440, 205] width 51 height 10
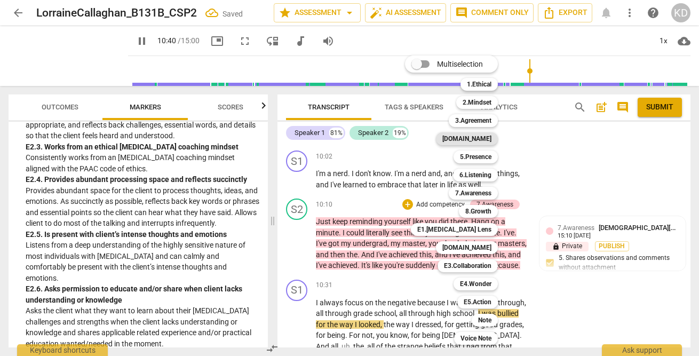
click at [483, 140] on b "[DOMAIN_NAME]" at bounding box center [466, 138] width 49 height 13
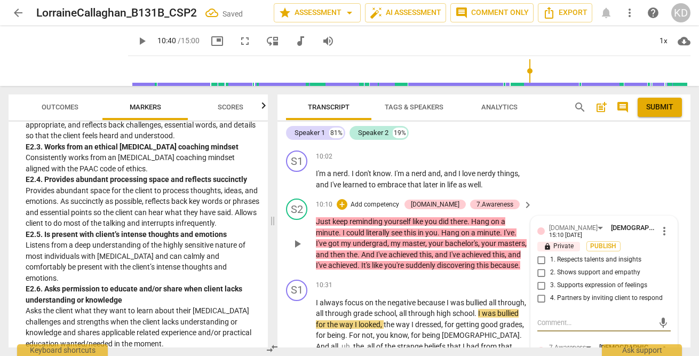
click at [537, 257] on input "1. Respects talents and insights" at bounding box center [541, 259] width 17 height 13
click at [386, 202] on p "Add competency" at bounding box center [374, 205] width 51 height 10
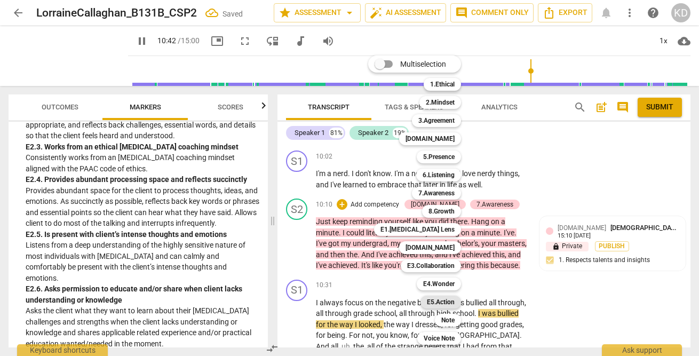
click at [443, 302] on b "E5.Action" at bounding box center [441, 302] width 28 height 13
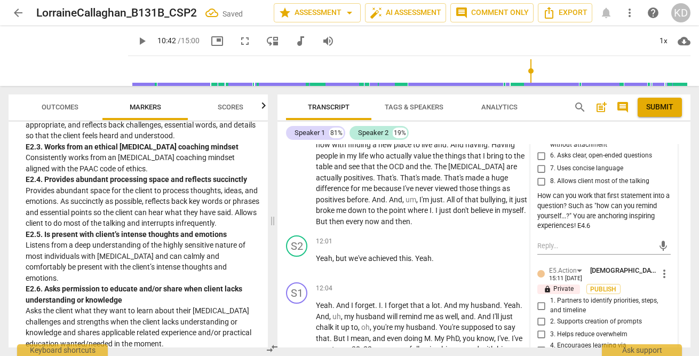
scroll to position [2851, 0]
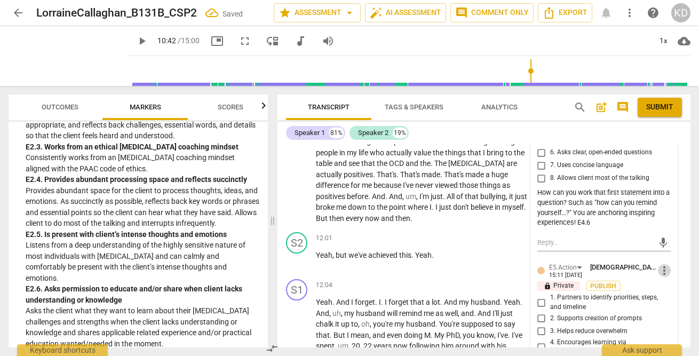
click at [664, 272] on span "more_vert" at bounding box center [664, 270] width 13 height 13
click at [668, 290] on li "Delete" at bounding box center [671, 287] width 37 height 20
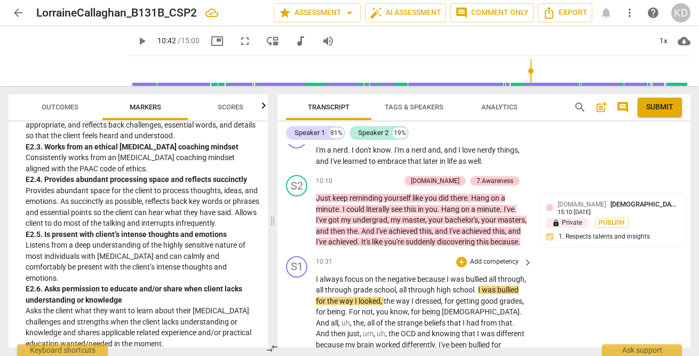
scroll to position [2555, 0]
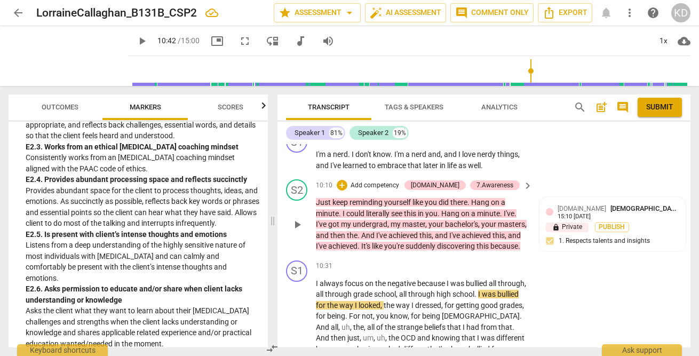
click at [400, 182] on p "Add competency" at bounding box center [374, 186] width 51 height 10
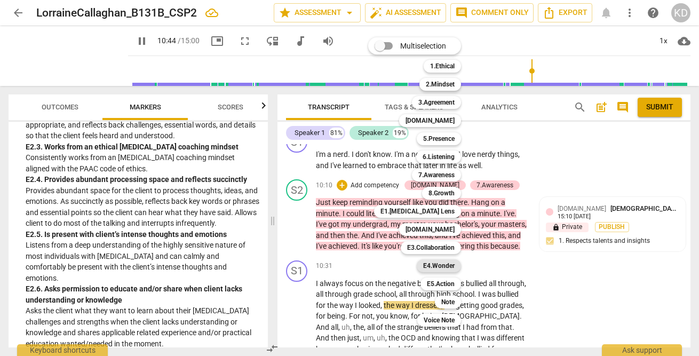
click at [436, 269] on b "E4.Wonder" at bounding box center [438, 265] width 31 height 13
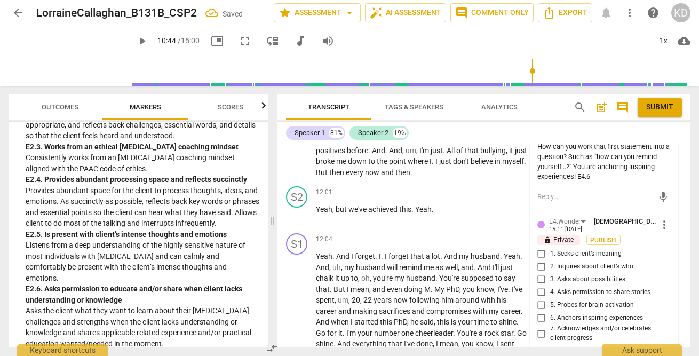
scroll to position [2912, 0]
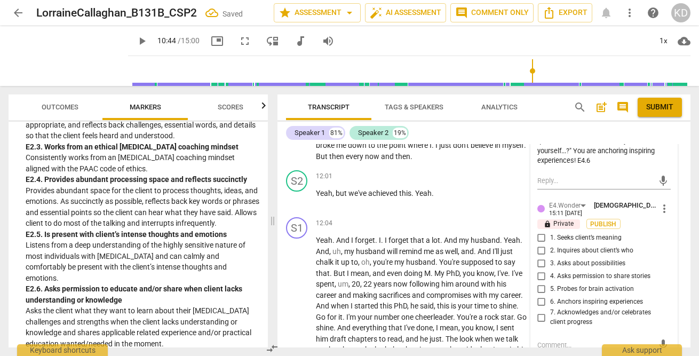
click at [540, 300] on input "6. Anchors inspiring experiences" at bounding box center [541, 301] width 17 height 13
click at [540, 315] on input "7. Acknowledges and/or celebrates client progress" at bounding box center [541, 317] width 17 height 13
click at [284, 213] on div "S2 play_arrow pause 12:01 + Add competency keyboard_arrow_right Yeah , but we'v…" at bounding box center [483, 189] width 413 height 47
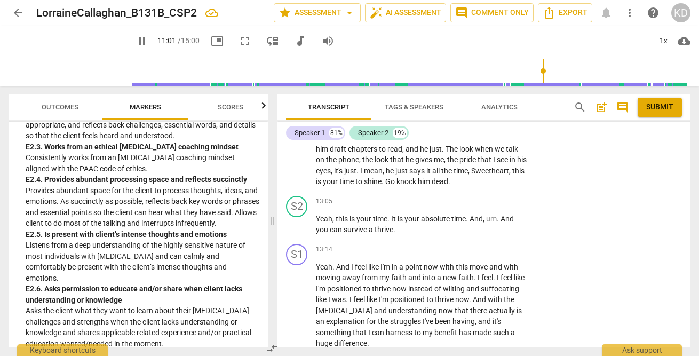
scroll to position [3115, 0]
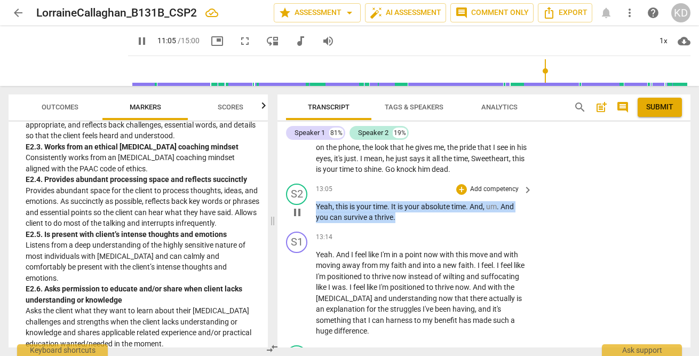
drag, startPoint x: 316, startPoint y: 214, endPoint x: 399, endPoint y: 225, distance: 83.8
click at [399, 223] on p "Yeah , this is your time . It is your absolute time . And , um . And you can su…" at bounding box center [421, 212] width 211 height 22
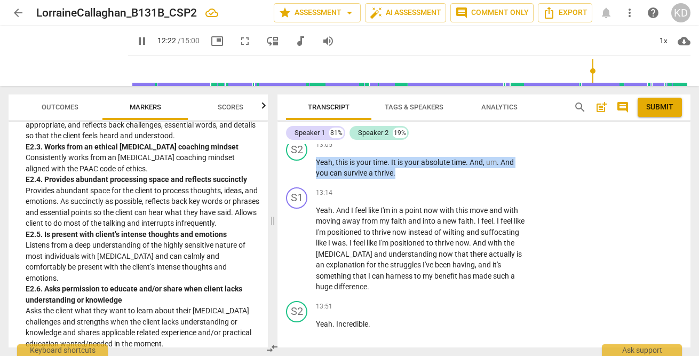
scroll to position [3160, 0]
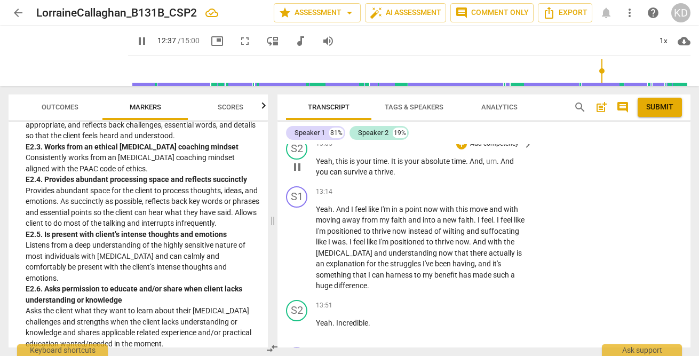
click at [281, 182] on div "S2 play_arrow pause 13:05 + Add competency keyboard_arrow_right Yeah , this is …" at bounding box center [483, 158] width 413 height 48
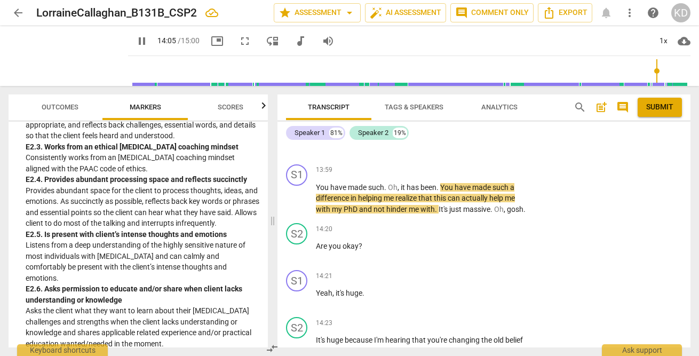
scroll to position [3445, 0]
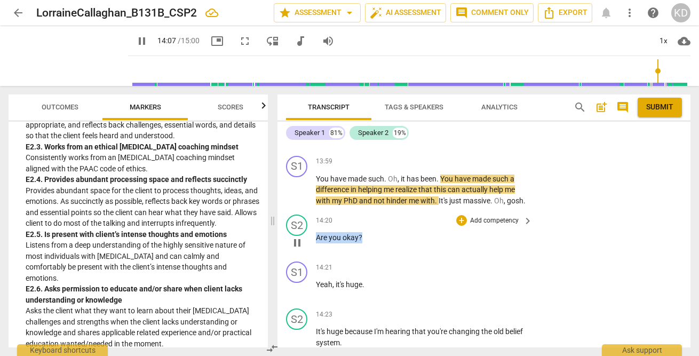
drag, startPoint x: 370, startPoint y: 258, endPoint x: 317, endPoint y: 259, distance: 52.3
click at [317, 243] on p "Are you okay ?" at bounding box center [421, 237] width 211 height 11
click at [483, 166] on p "Add competency" at bounding box center [494, 162] width 51 height 10
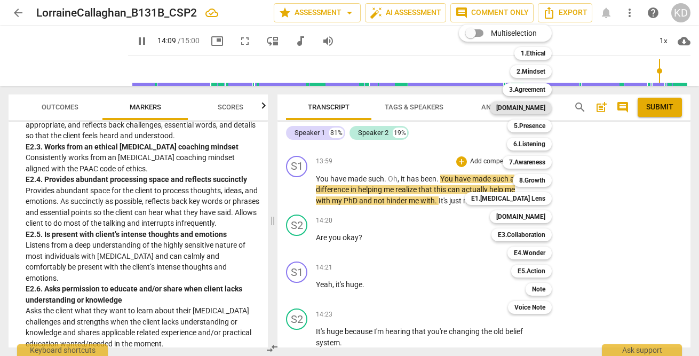
click at [529, 108] on b "[DOMAIN_NAME]" at bounding box center [520, 107] width 49 height 13
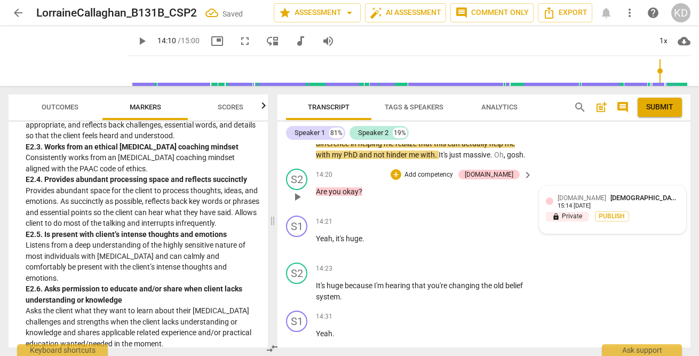
scroll to position [3481, 0]
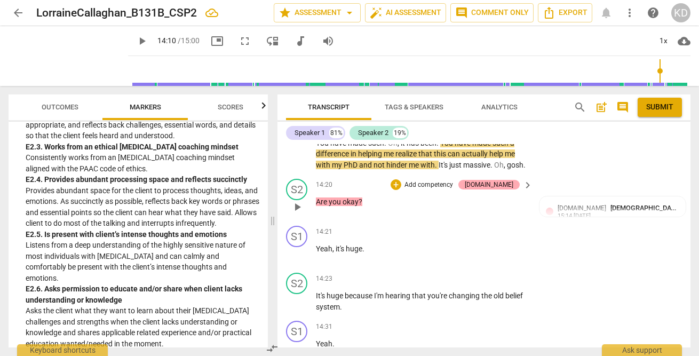
click at [507, 189] on div "[DOMAIN_NAME]" at bounding box center [489, 185] width 49 height 10
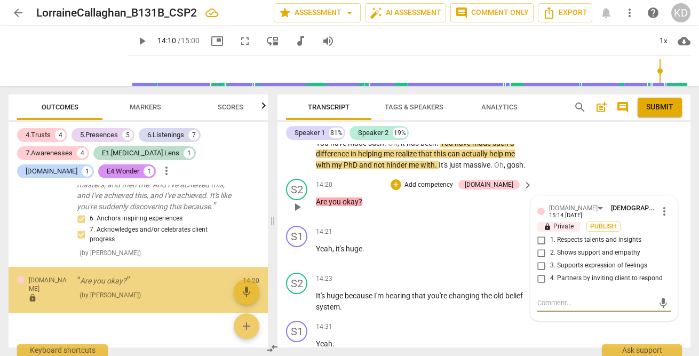
scroll to position [2145, 0]
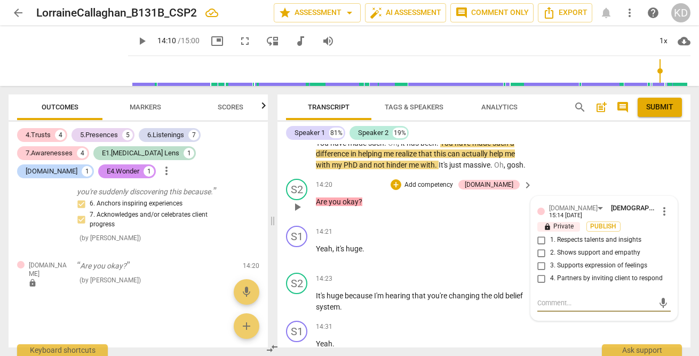
click at [540, 259] on input "2. Shows support and empathy" at bounding box center [541, 252] width 17 height 13
click at [540, 272] on input "3. Supports expression of feelings" at bounding box center [541, 265] width 17 height 13
click at [449, 190] on p "Add competency" at bounding box center [428, 185] width 51 height 10
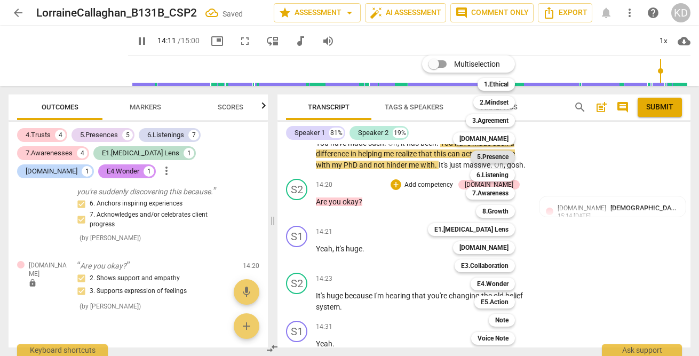
click at [493, 157] on b "5.Presence" at bounding box center [492, 156] width 31 height 13
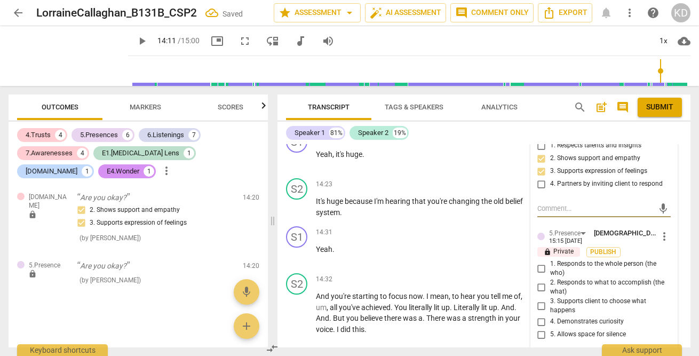
scroll to position [3625, 0]
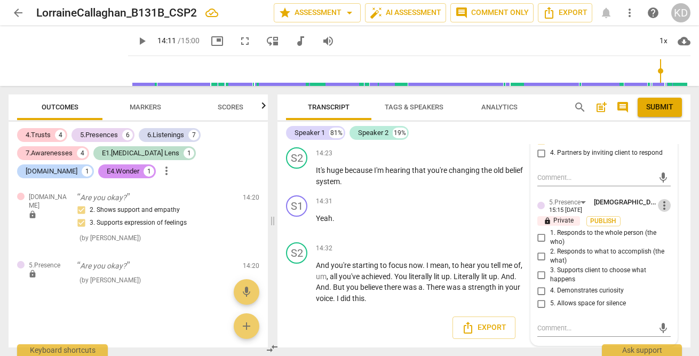
click at [662, 208] on span "more_vert" at bounding box center [664, 205] width 13 height 13
click at [671, 224] on li "Delete" at bounding box center [671, 226] width 37 height 20
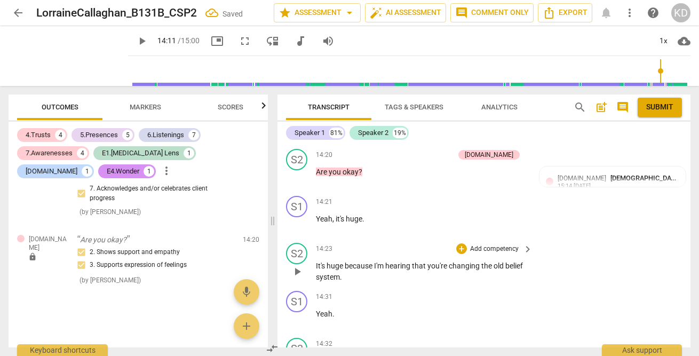
scroll to position [3499, 0]
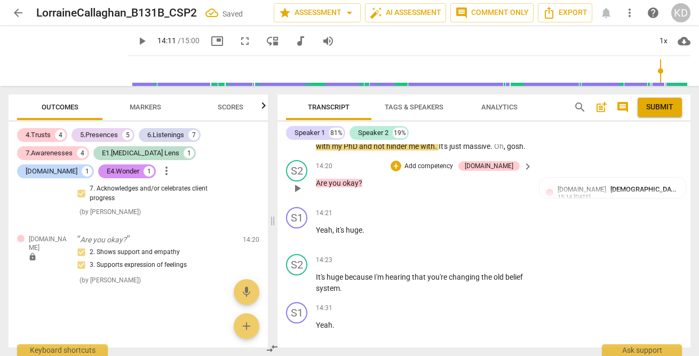
click at [454, 171] on p "Add competency" at bounding box center [428, 167] width 51 height 10
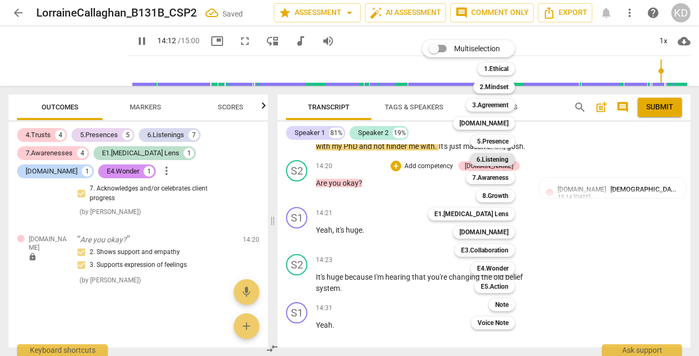
click at [501, 159] on b "6.Listening" at bounding box center [492, 159] width 32 height 13
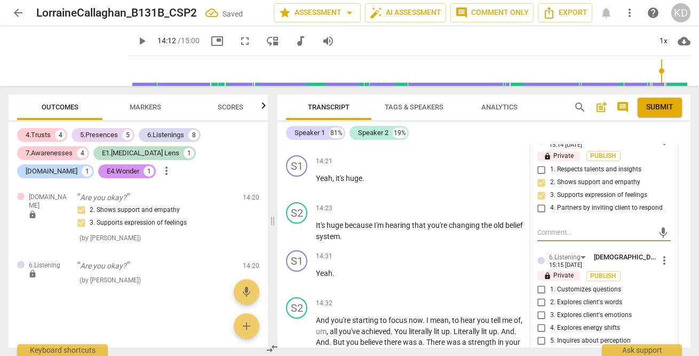
scroll to position [3556, 0]
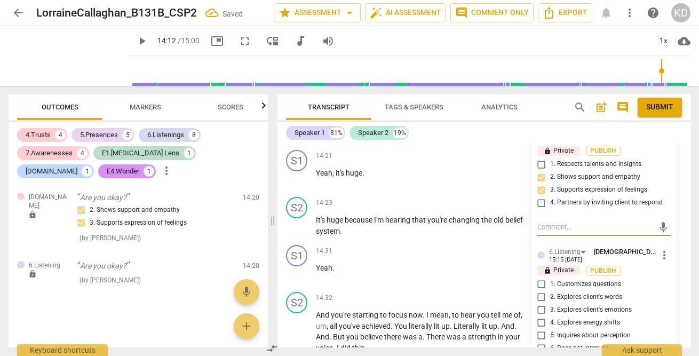
click at [540, 291] on input "1. Customizes questions" at bounding box center [541, 284] width 17 height 13
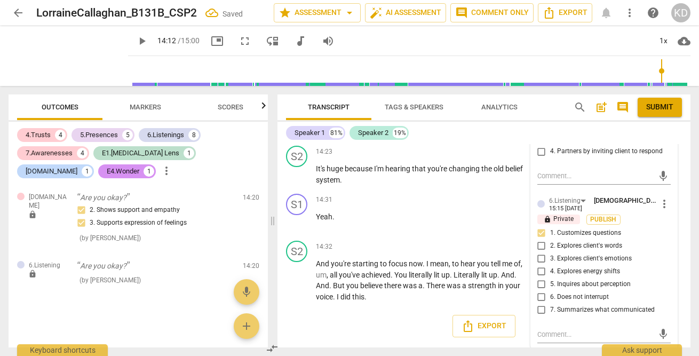
scroll to position [3631, 0]
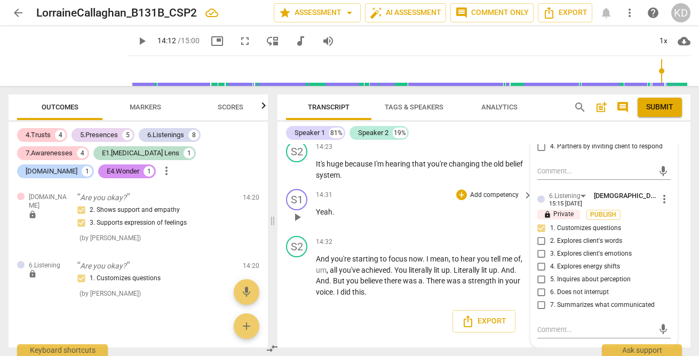
click at [279, 223] on div "S1 play_arrow pause 14:31 + Add competency keyboard_arrow_right Yeah ." at bounding box center [483, 208] width 413 height 47
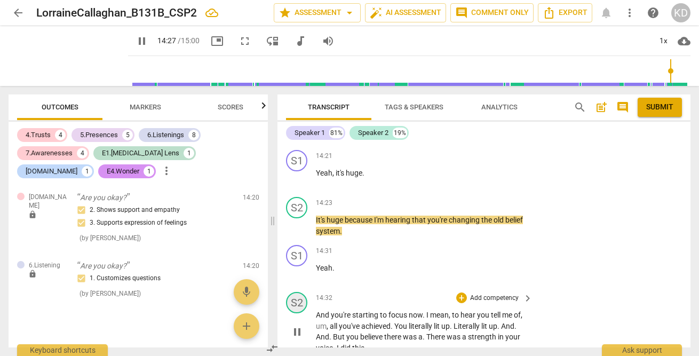
scroll to position [3566, 0]
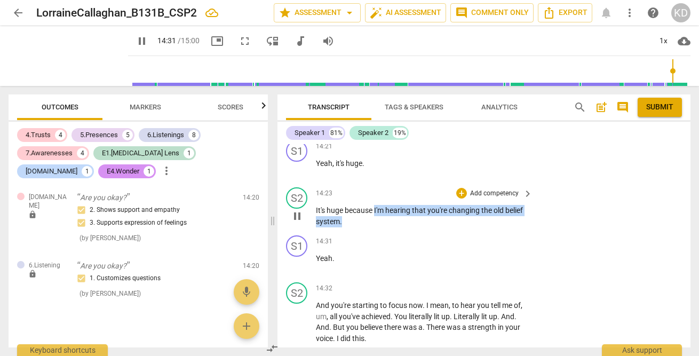
drag, startPoint x: 375, startPoint y: 229, endPoint x: 390, endPoint y: 245, distance: 21.9
click at [390, 227] on p "It's huge because I'm hearing that you're changing the old belief system ." at bounding box center [421, 216] width 211 height 22
click at [497, 198] on p "Add competency" at bounding box center [494, 194] width 51 height 10
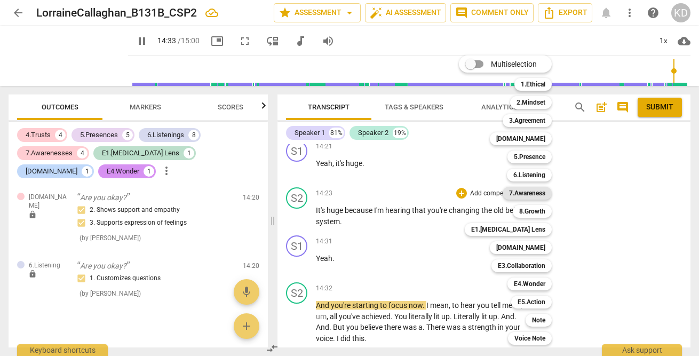
click at [535, 195] on b "7.Awareness" at bounding box center [527, 193] width 36 height 13
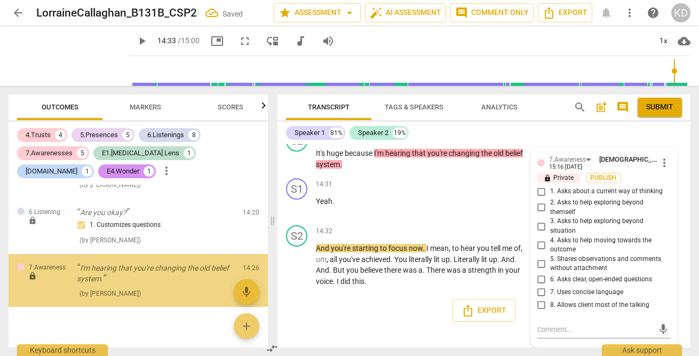
scroll to position [2280, 0]
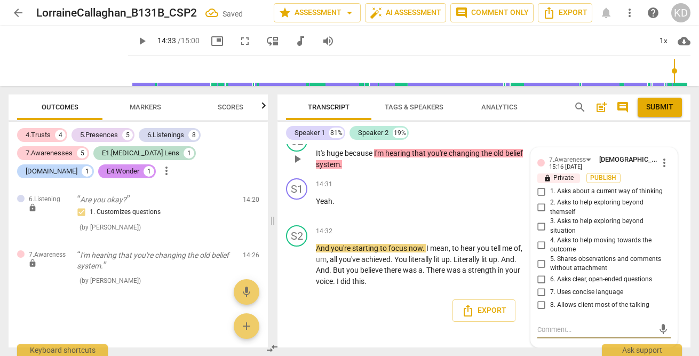
click at [539, 264] on input "5. Shares observations and comments without attachment" at bounding box center [541, 263] width 17 height 13
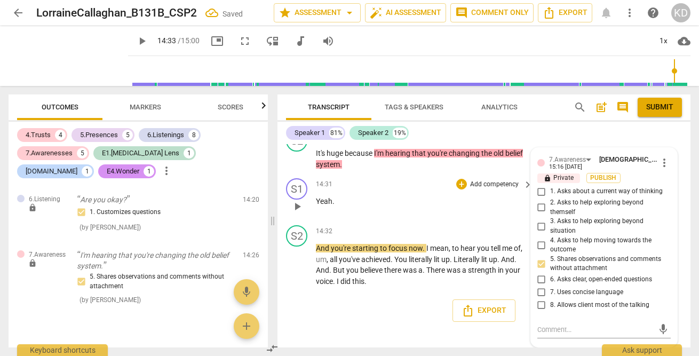
click at [283, 217] on div "S1 play_arrow pause 14:31 + Add competency keyboard_arrow_right Yeah ." at bounding box center [483, 197] width 413 height 47
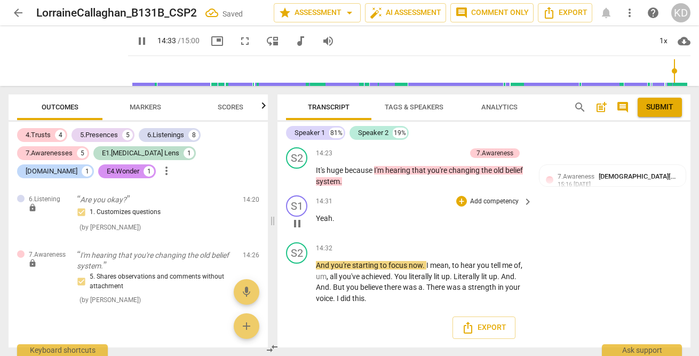
scroll to position [3625, 0]
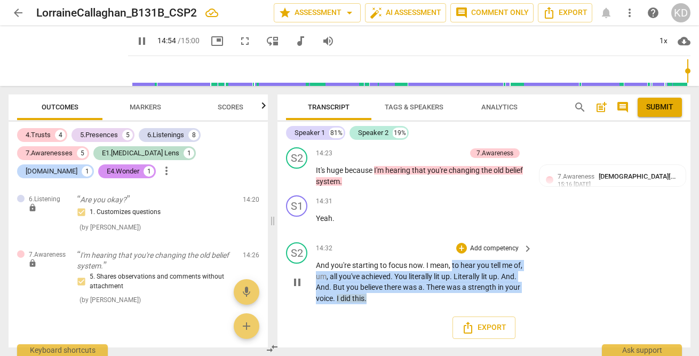
drag, startPoint x: 452, startPoint y: 266, endPoint x: 469, endPoint y: 293, distance: 32.1
click at [469, 293] on p "And you're starting to focus now . I mean , to hear you tell me of , um , all y…" at bounding box center [421, 282] width 211 height 44
click at [489, 249] on p "Add competency" at bounding box center [494, 249] width 51 height 10
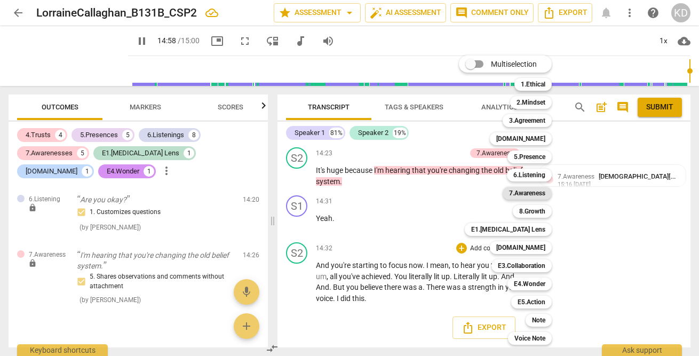
click at [536, 193] on b "7.Awareness" at bounding box center [527, 193] width 36 height 13
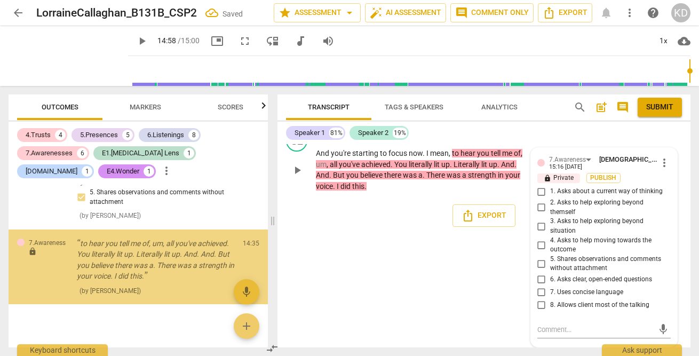
scroll to position [2364, 0]
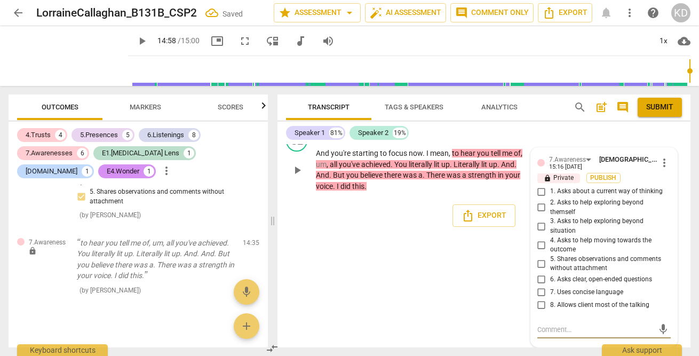
click at [540, 262] on input "5. Shares observations and comments without attachment" at bounding box center [541, 263] width 17 height 13
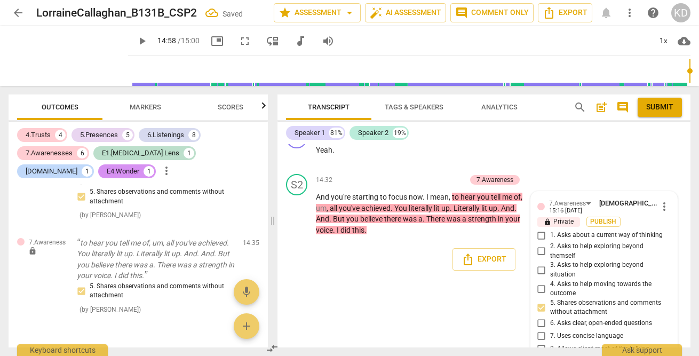
scroll to position [3672, 0]
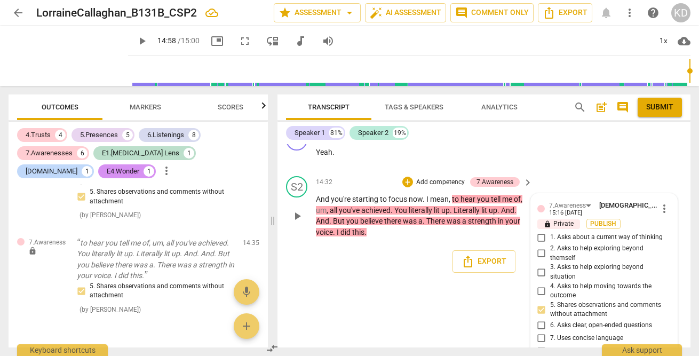
click at [445, 187] on p "Add competency" at bounding box center [440, 183] width 51 height 10
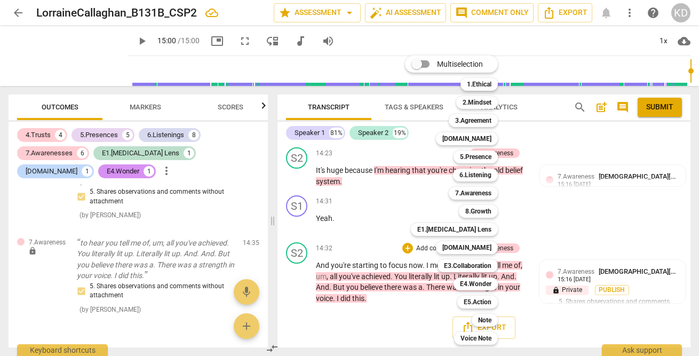
click at [281, 232] on div at bounding box center [349, 178] width 699 height 356
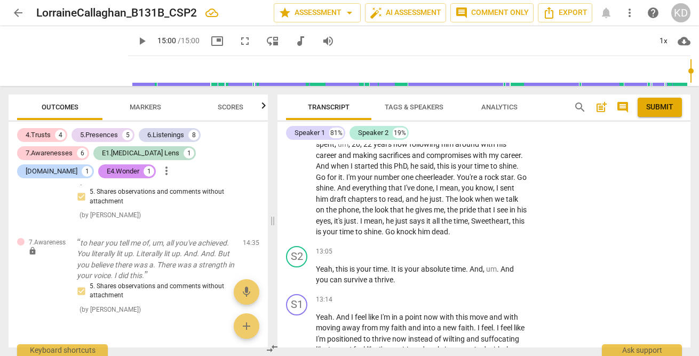
scroll to position [3055, 0]
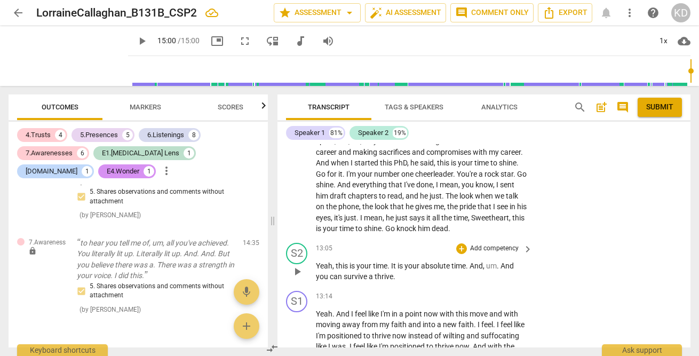
click at [492, 253] on p "Add competency" at bounding box center [494, 249] width 51 height 10
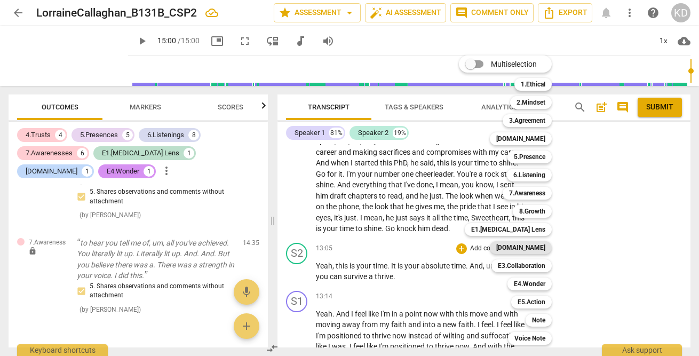
click at [534, 249] on b "[DOMAIN_NAME]" at bounding box center [520, 247] width 49 height 13
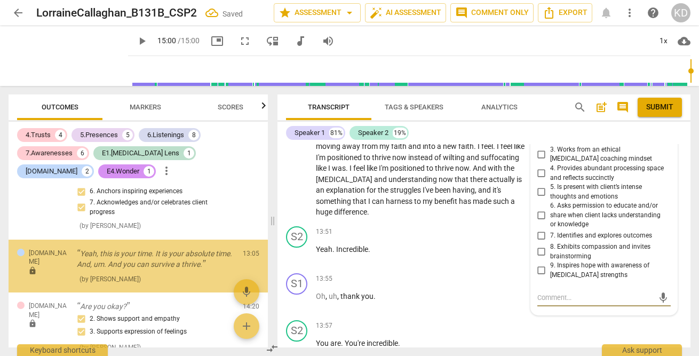
scroll to position [3226, 0]
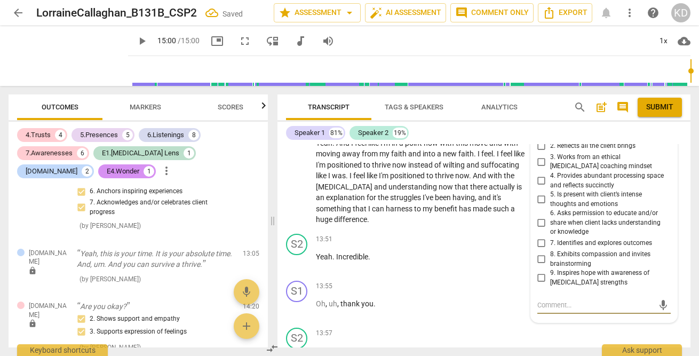
click at [539, 187] on input "4. Provides abundant processing space and reflects succinctly" at bounding box center [541, 180] width 17 height 13
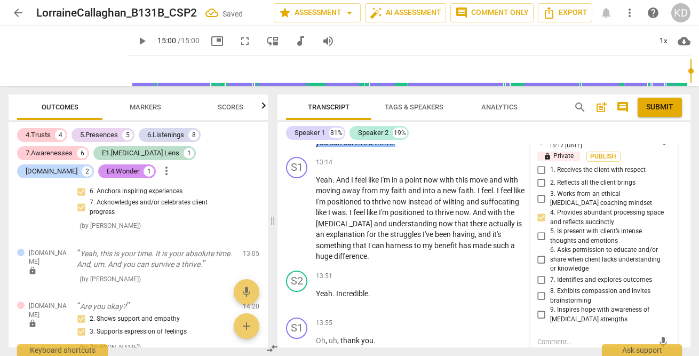
scroll to position [3188, 0]
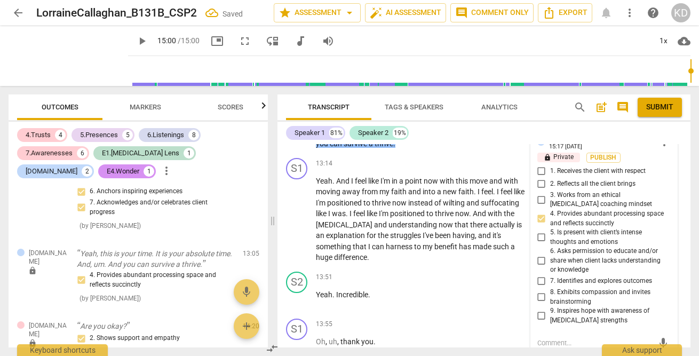
click at [540, 178] on input "1. Receives the client with respect" at bounding box center [541, 171] width 17 height 13
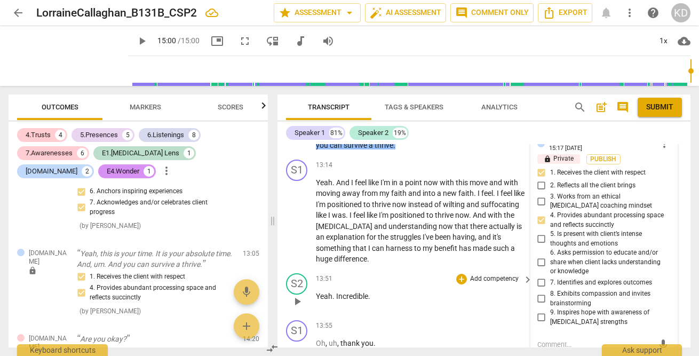
scroll to position [3182, 0]
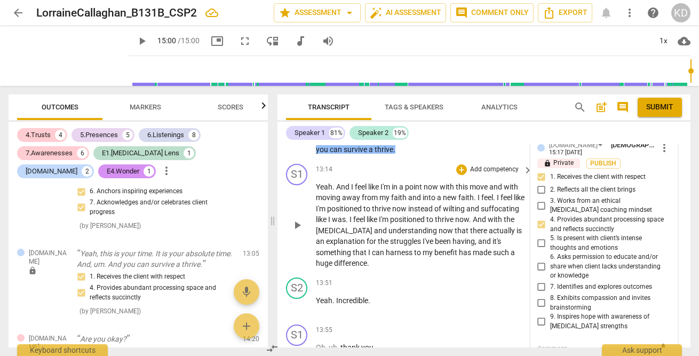
click at [281, 241] on div "S1 play_arrow pause 13:14 + Add competency keyboard_arrow_right Yeah . And I fe…" at bounding box center [483, 217] width 413 height 114
